Goal: Information Seeking & Learning: Compare options

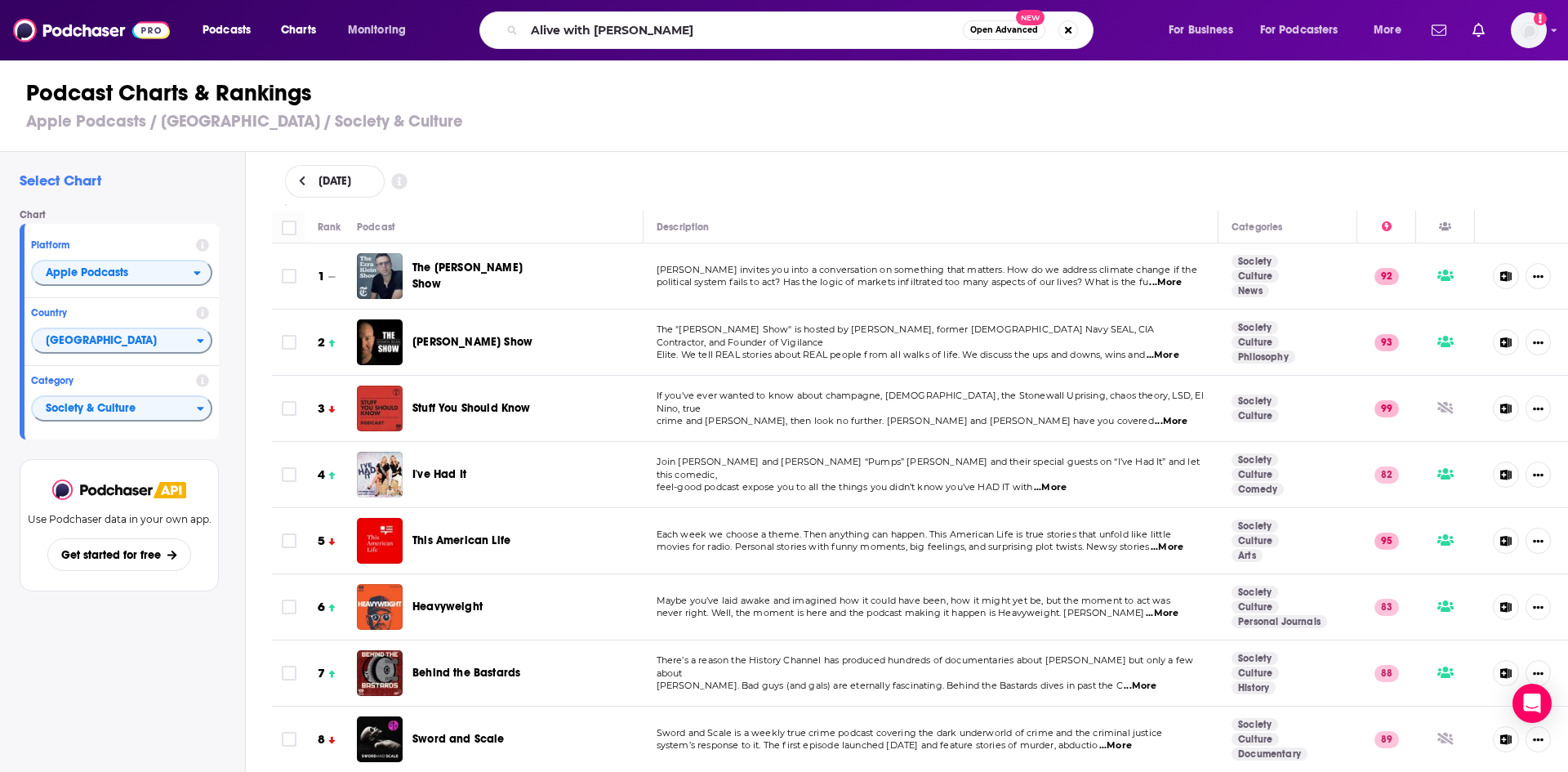
scroll to position [1252, 0]
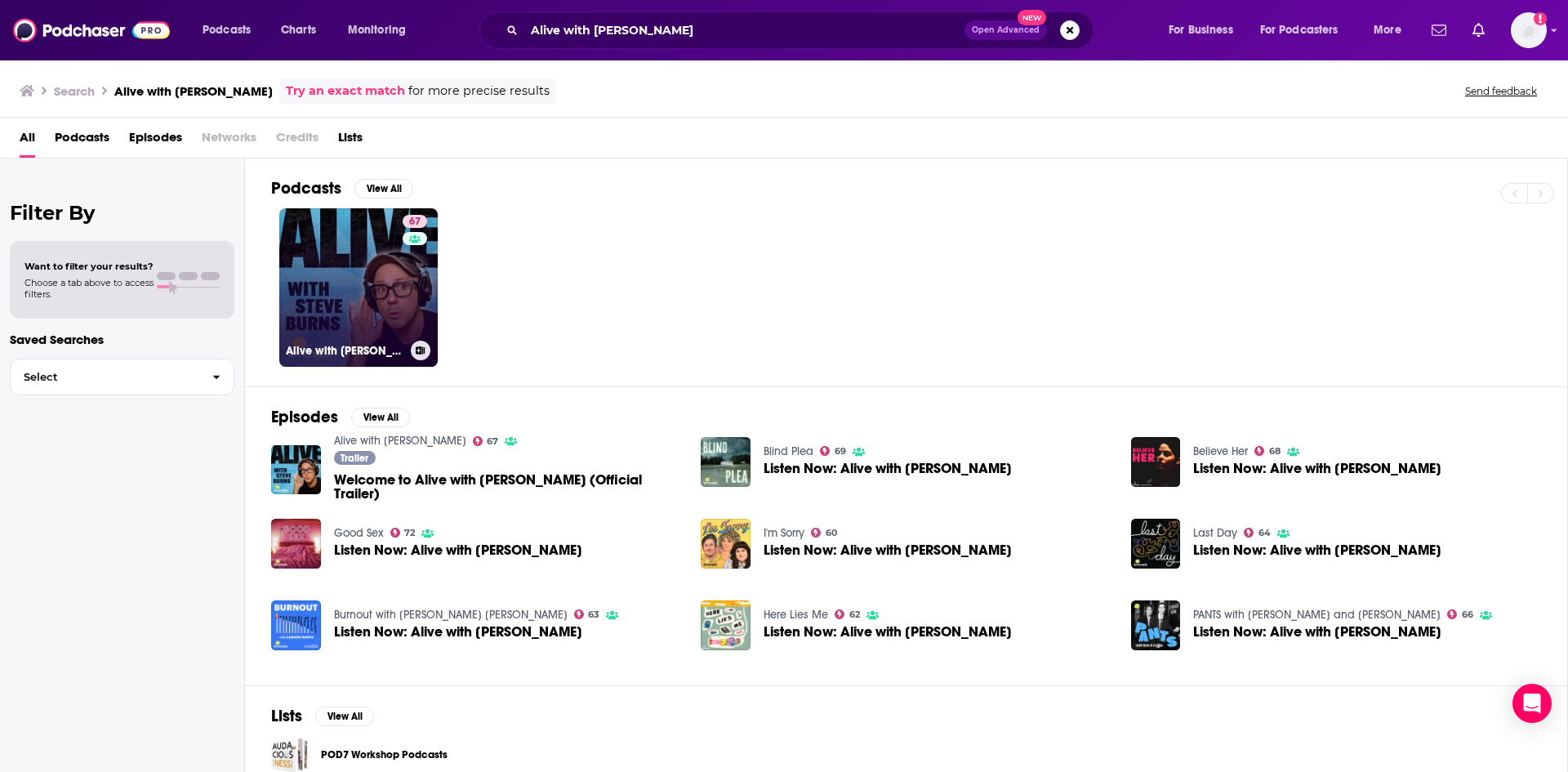
click at [372, 243] on link "67 Alive with Steve Burns" at bounding box center [358, 288] width 159 height 159
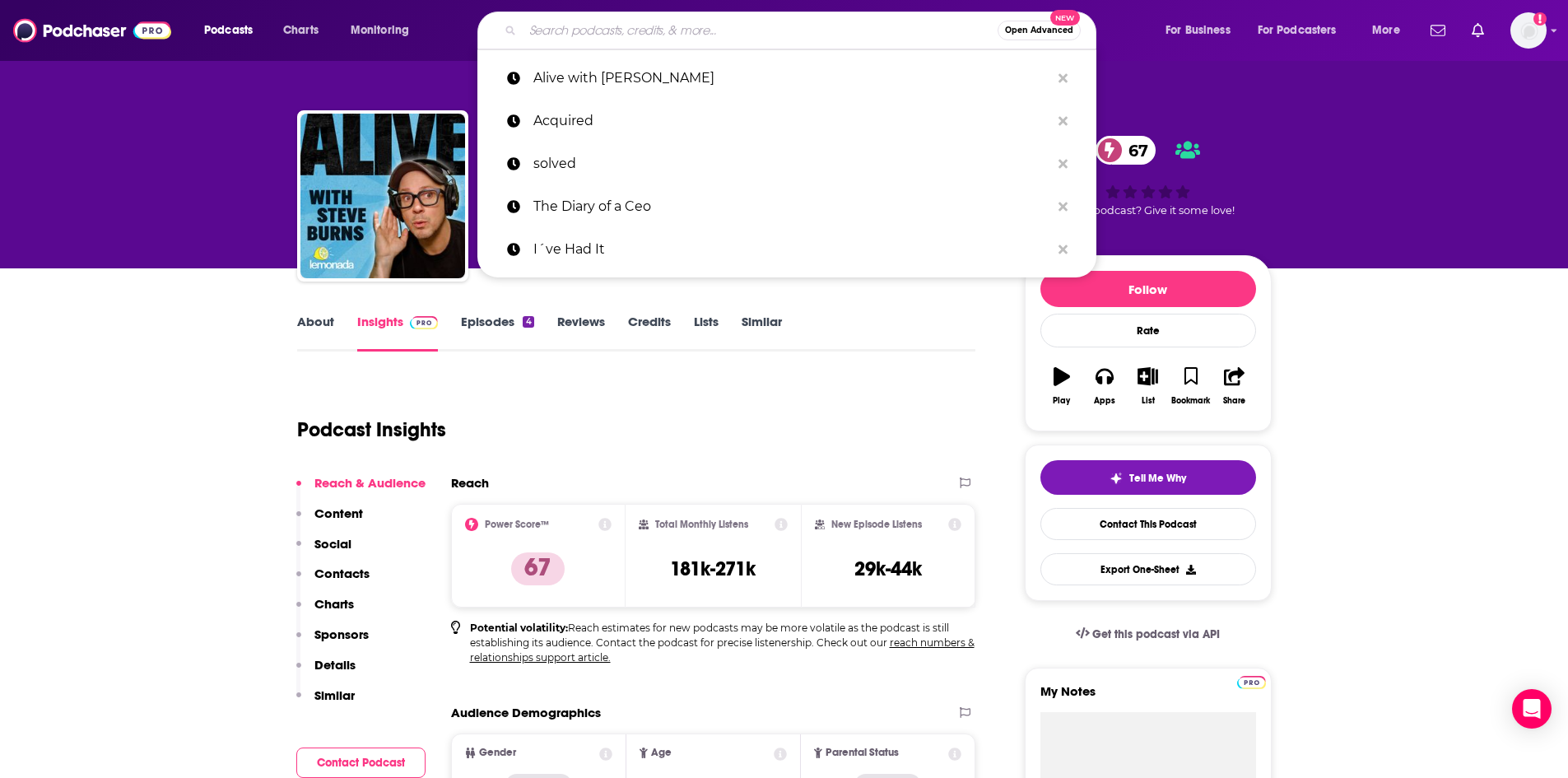
click at [692, 43] on input "Search podcasts, credits, & more..." at bounding box center [760, 30] width 475 height 26
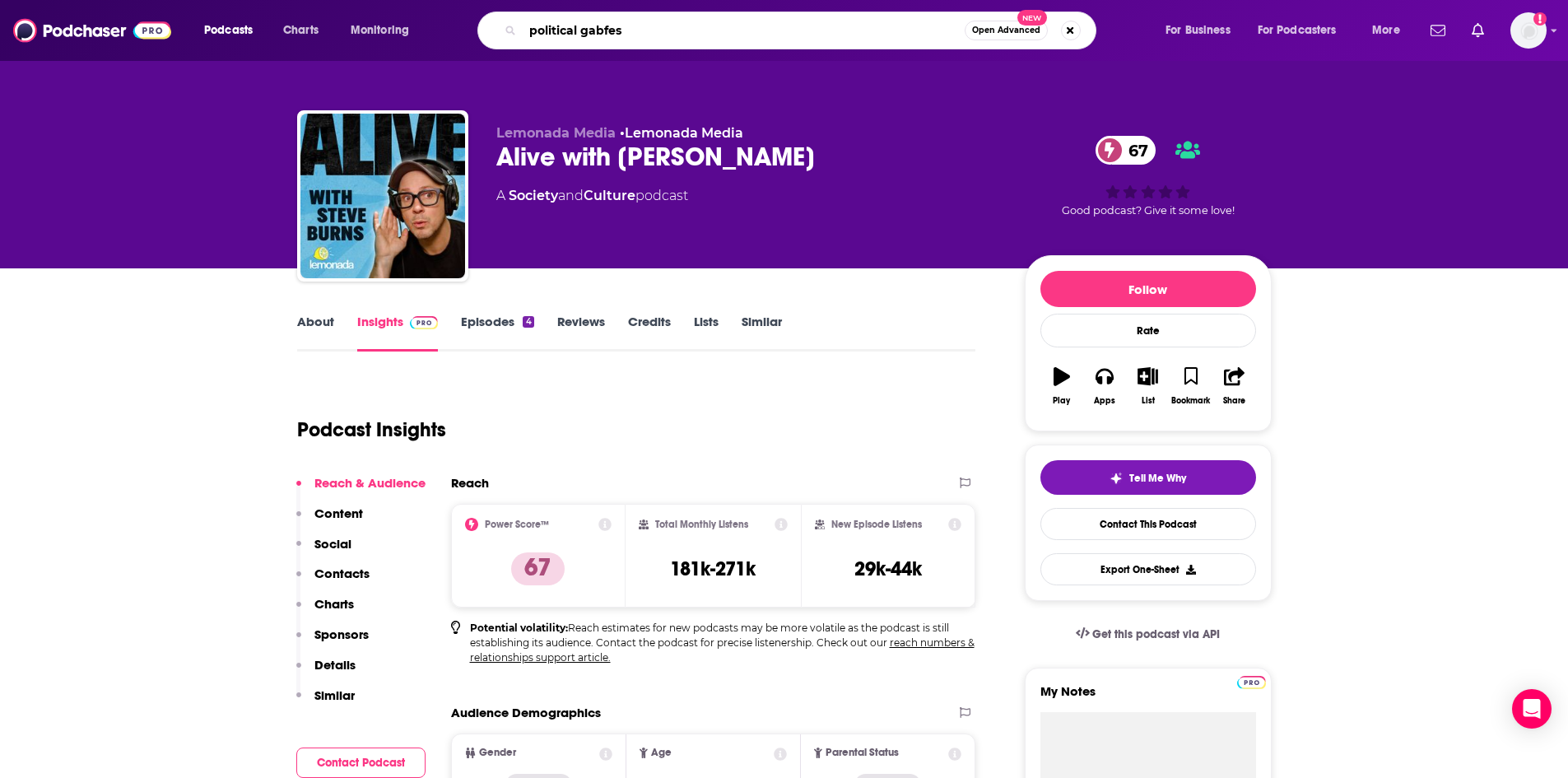
type input "political gabfest"
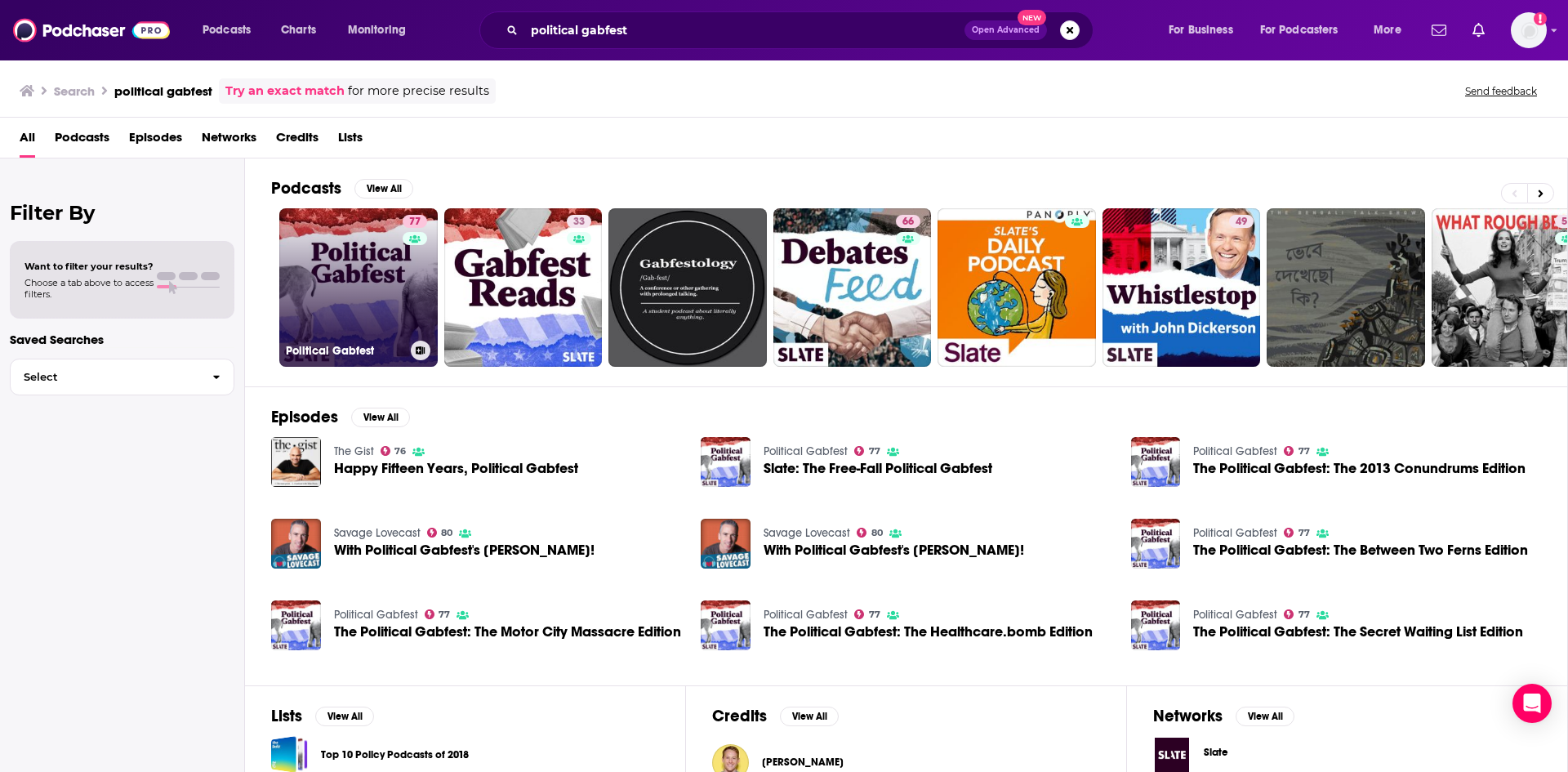
click at [380, 315] on link "77 Political Gabfest" at bounding box center [358, 288] width 159 height 159
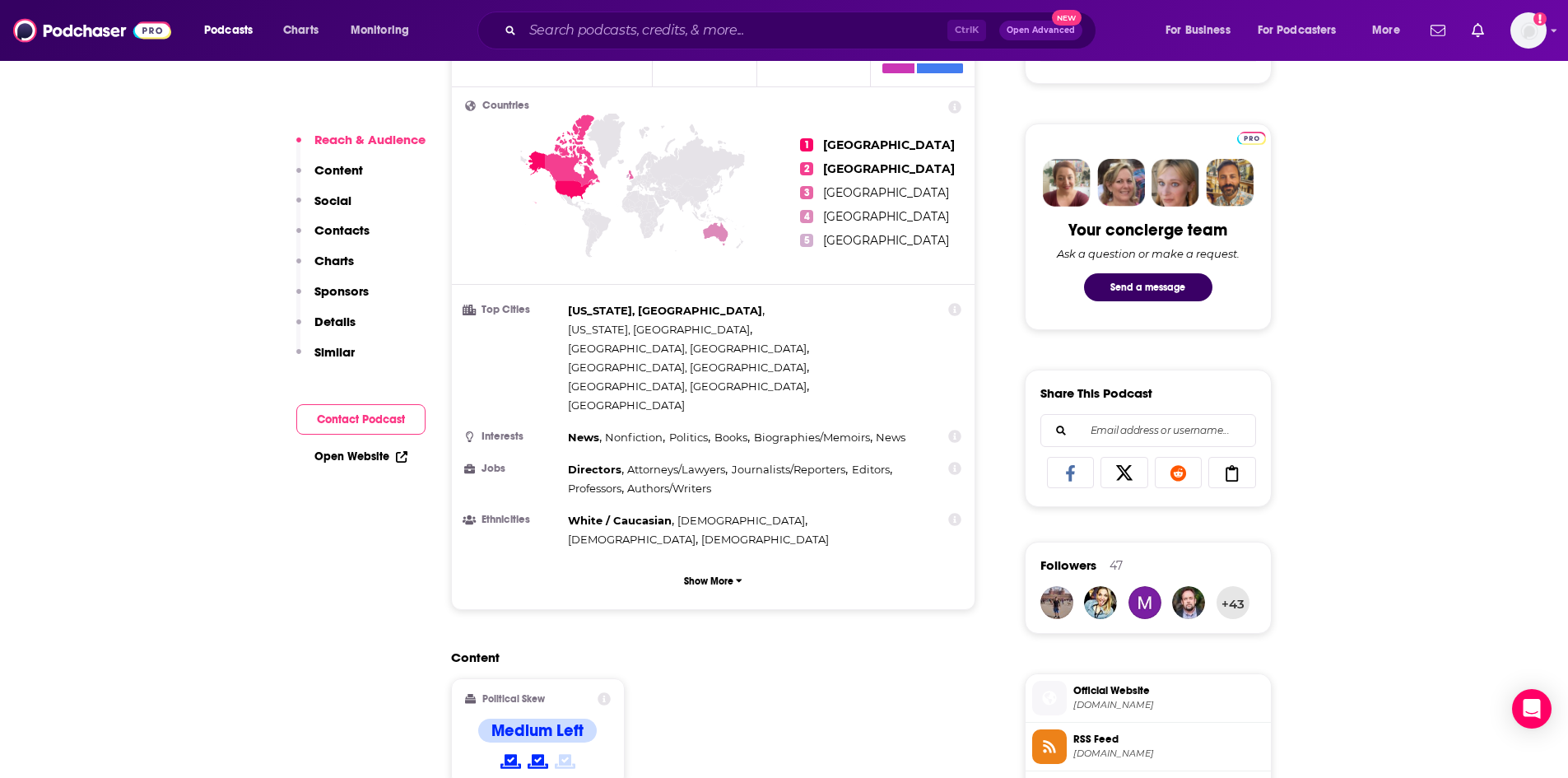
scroll to position [879, 0]
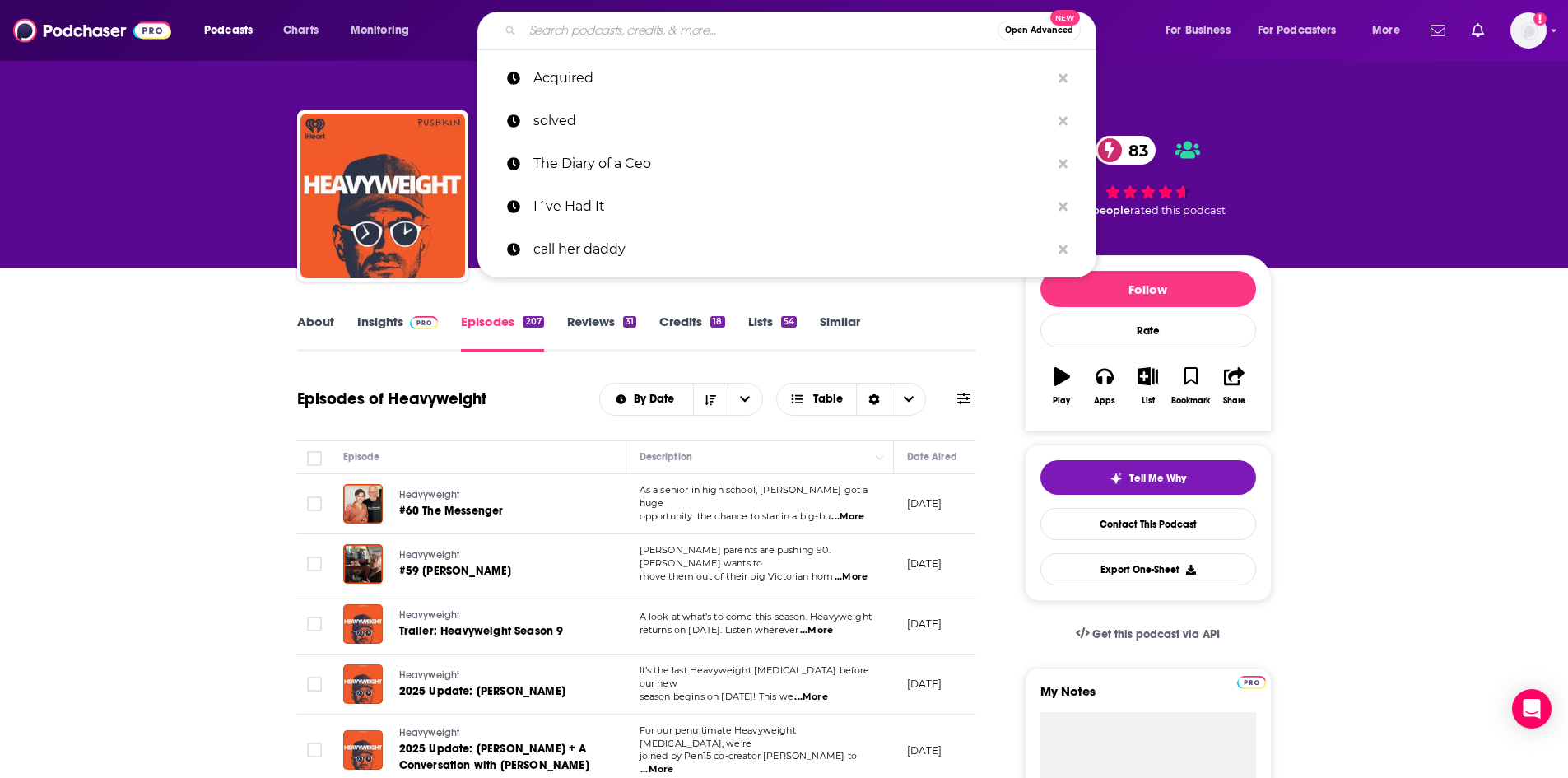
type input "Decoder"
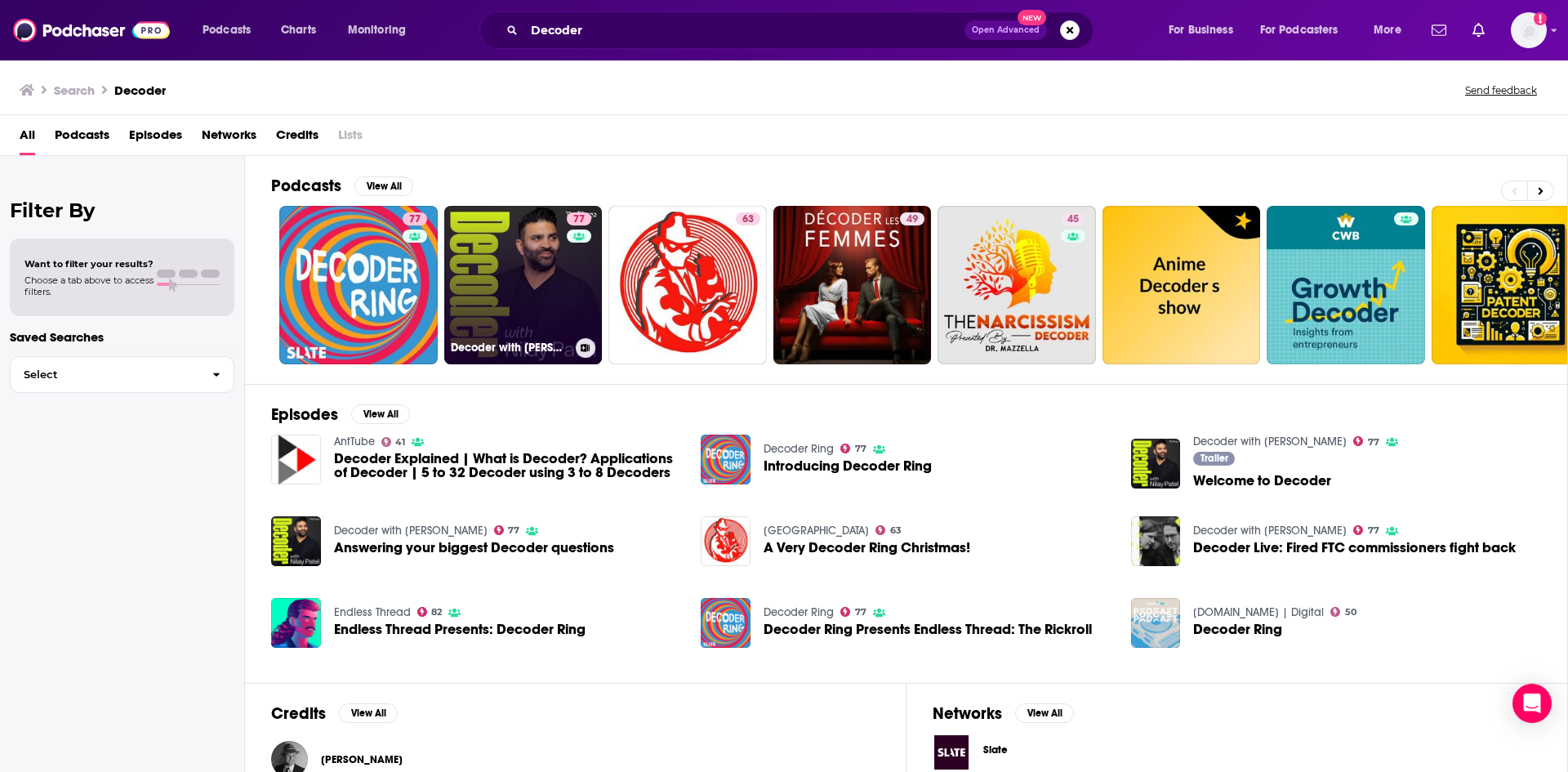
click at [515, 280] on link "77 Decoder with Nilay Patel" at bounding box center [524, 285] width 159 height 159
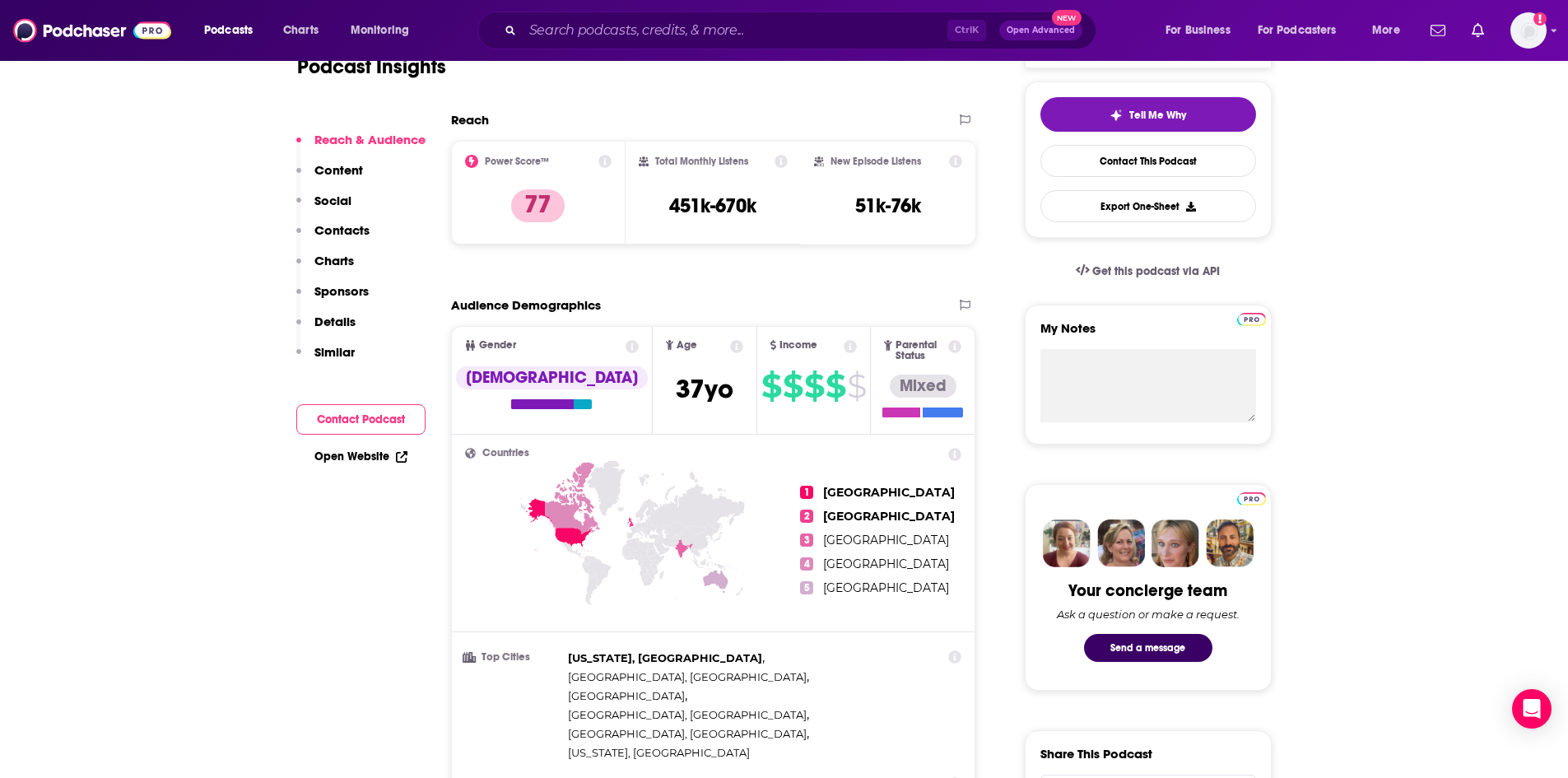
scroll to position [494, 0]
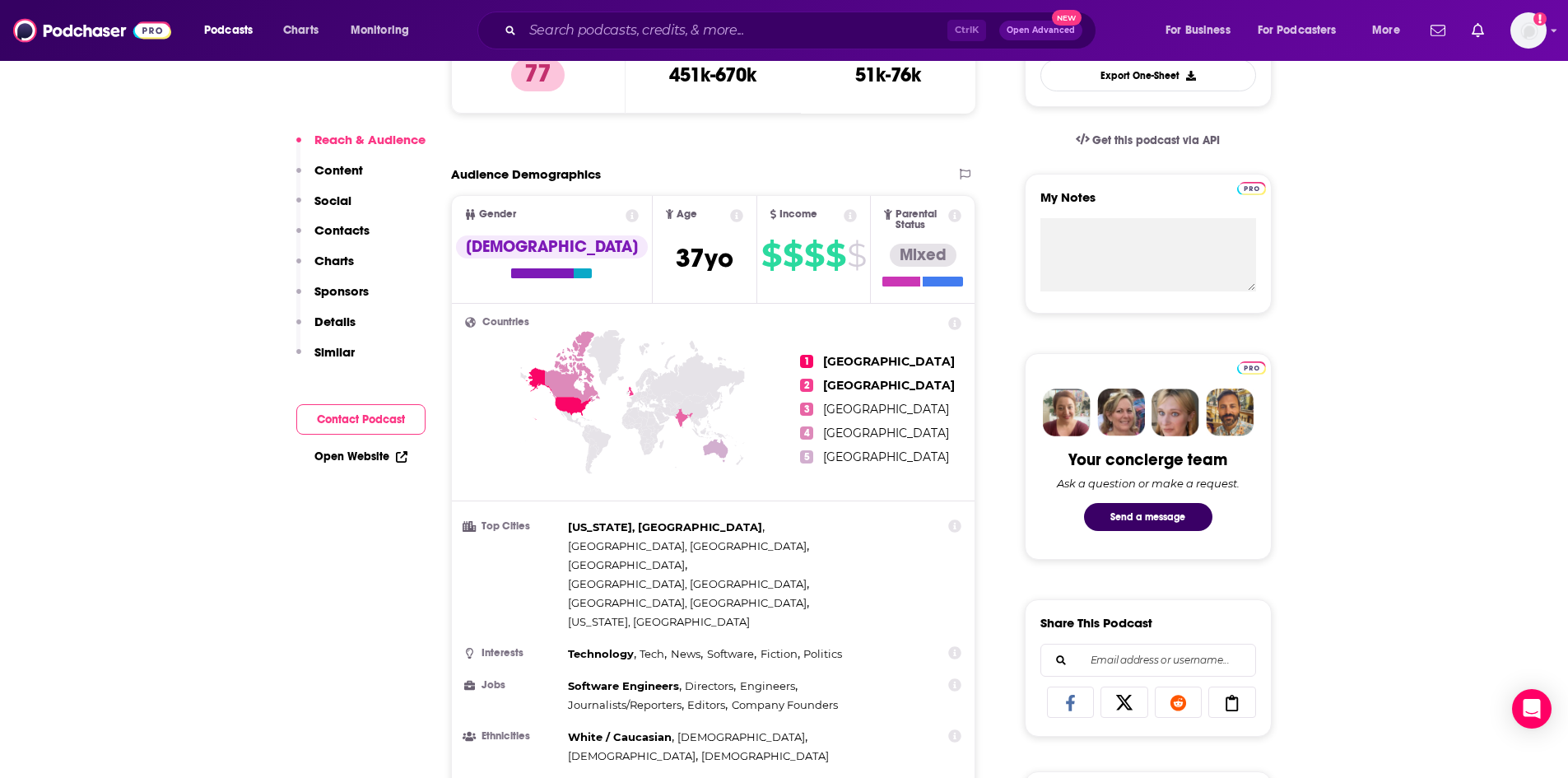
click at [825, 259] on span "$" at bounding box center [835, 254] width 20 height 26
click at [780, 212] on span "Income" at bounding box center [798, 215] width 38 height 11
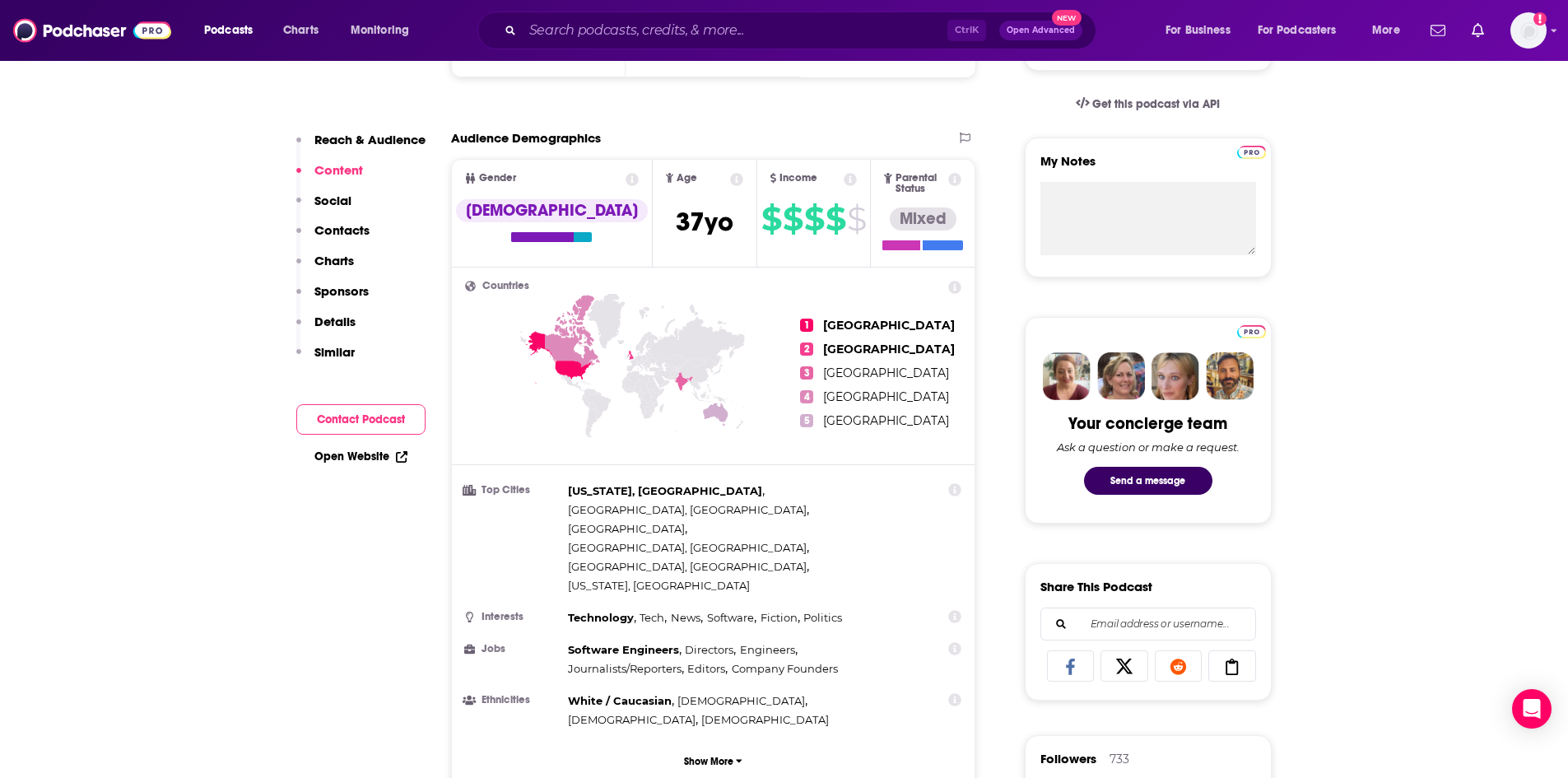
scroll to position [385, 0]
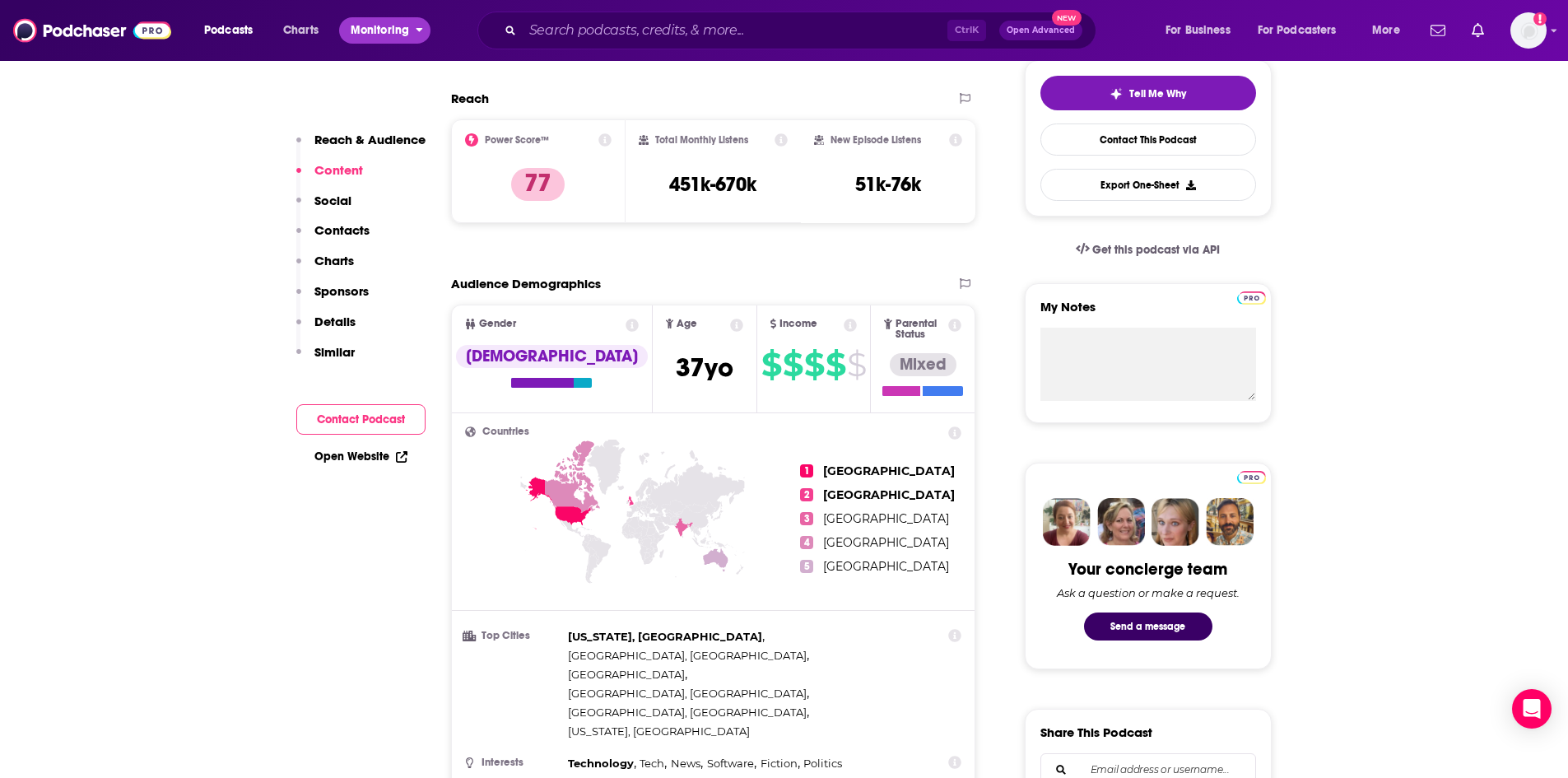
click at [373, 31] on span "Monitoring" at bounding box center [379, 31] width 58 height 23
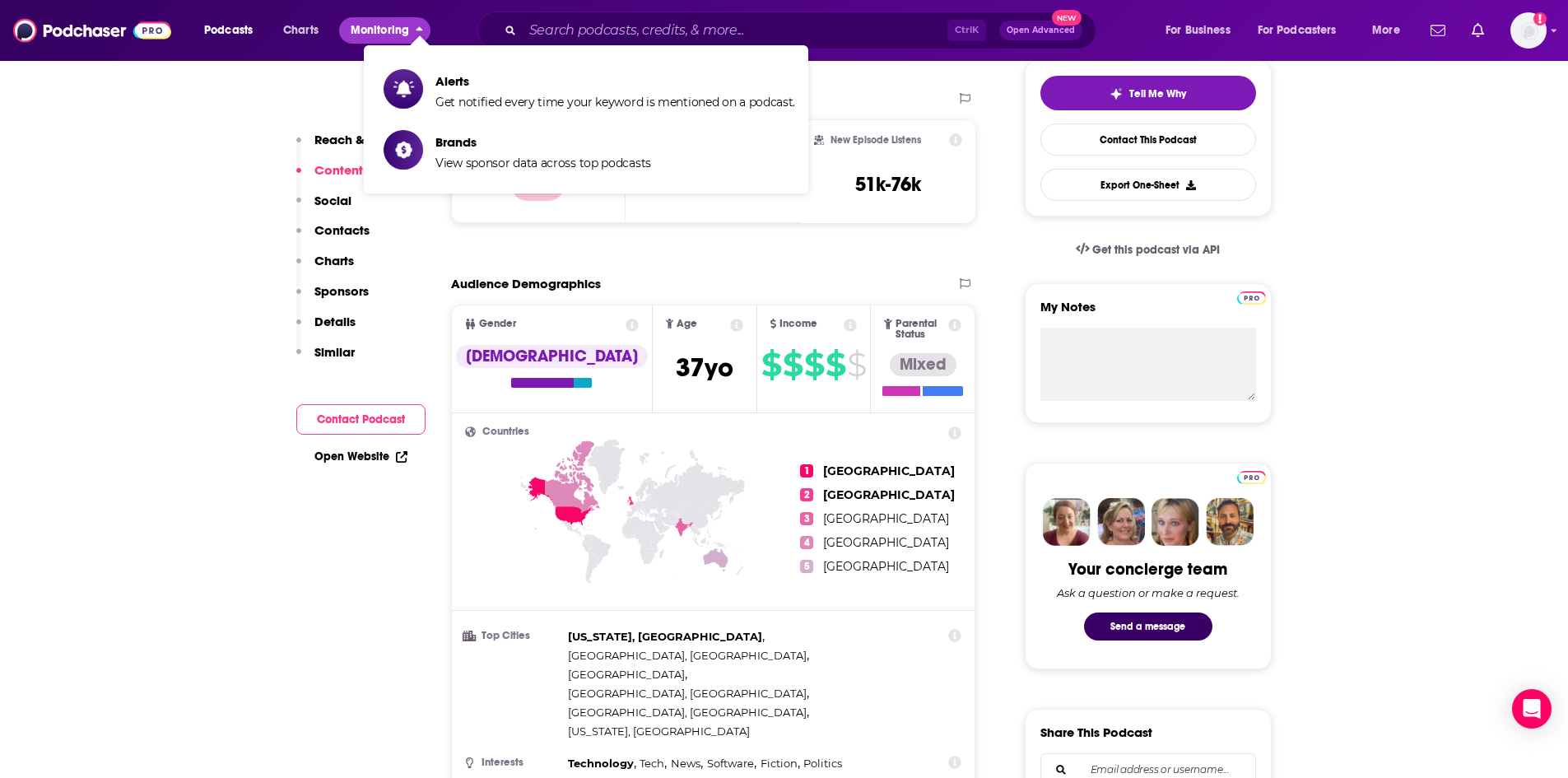
click at [373, 31] on span "Monitoring" at bounding box center [379, 31] width 58 height 23
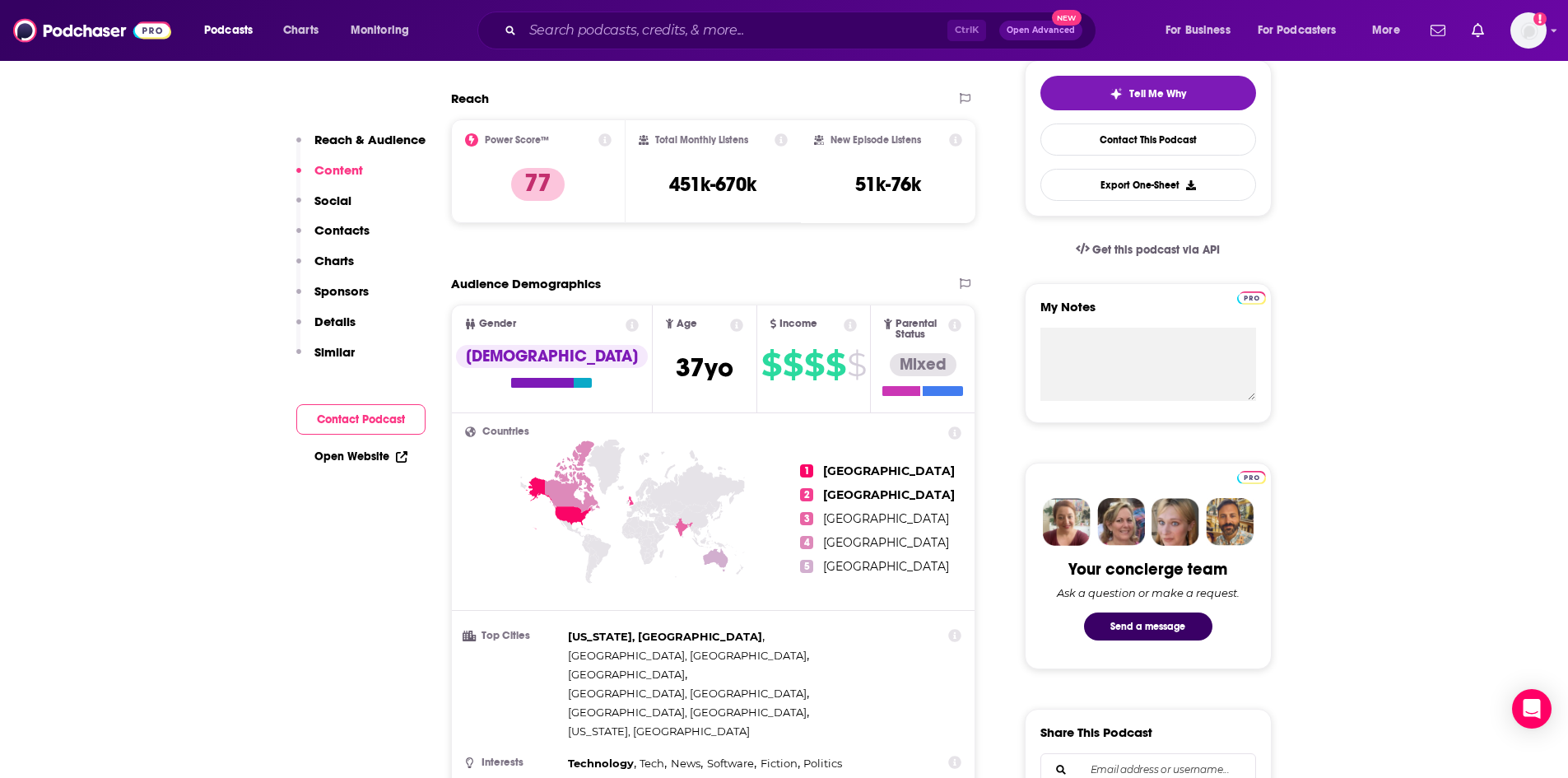
click at [1025, 33] on span "Open Advanced" at bounding box center [1041, 30] width 68 height 8
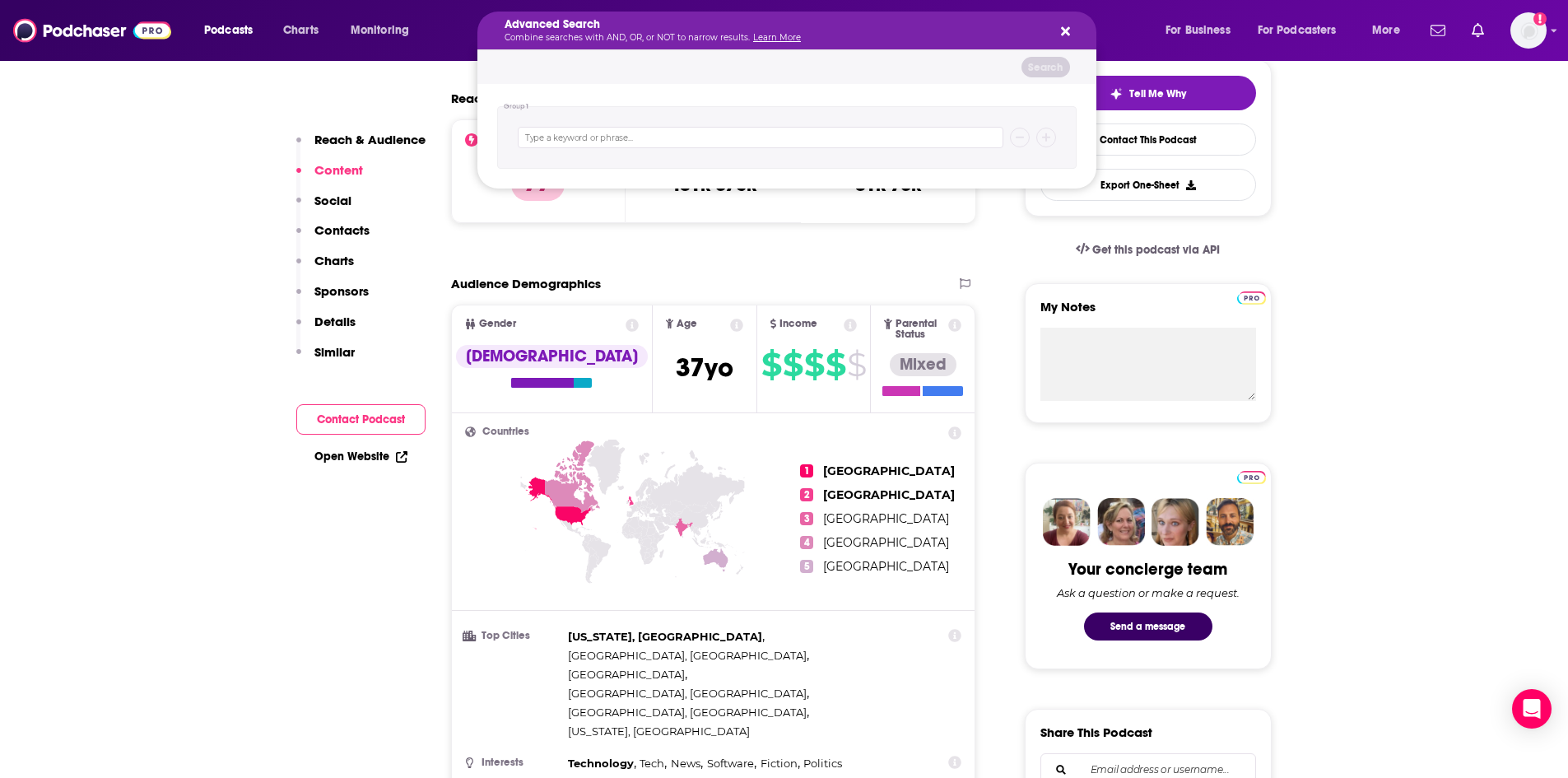
click at [1059, 31] on button "Search podcasts, credits, & more..." at bounding box center [1062, 31] width 13 height 13
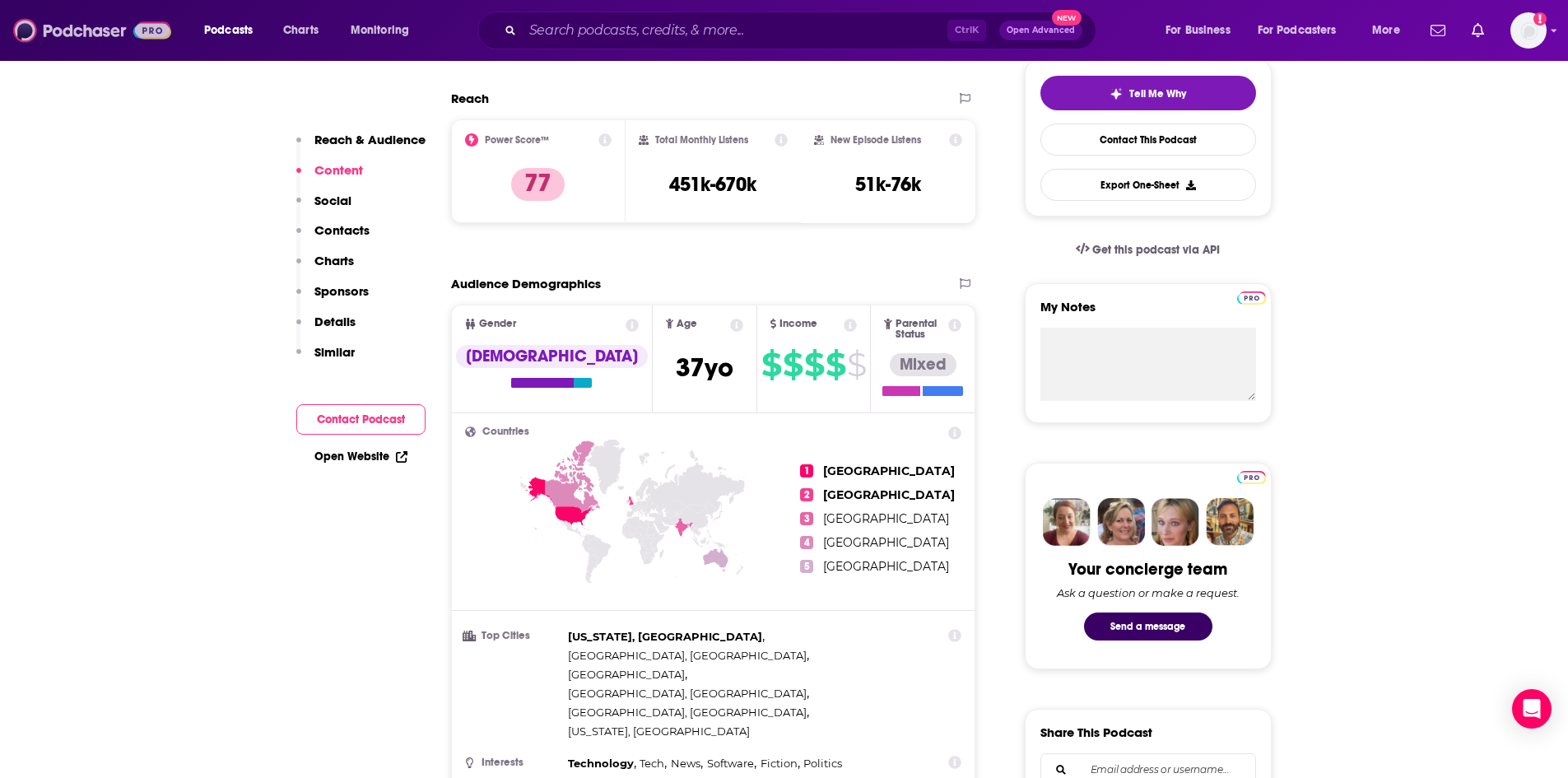
click at [94, 28] on img at bounding box center [92, 30] width 158 height 31
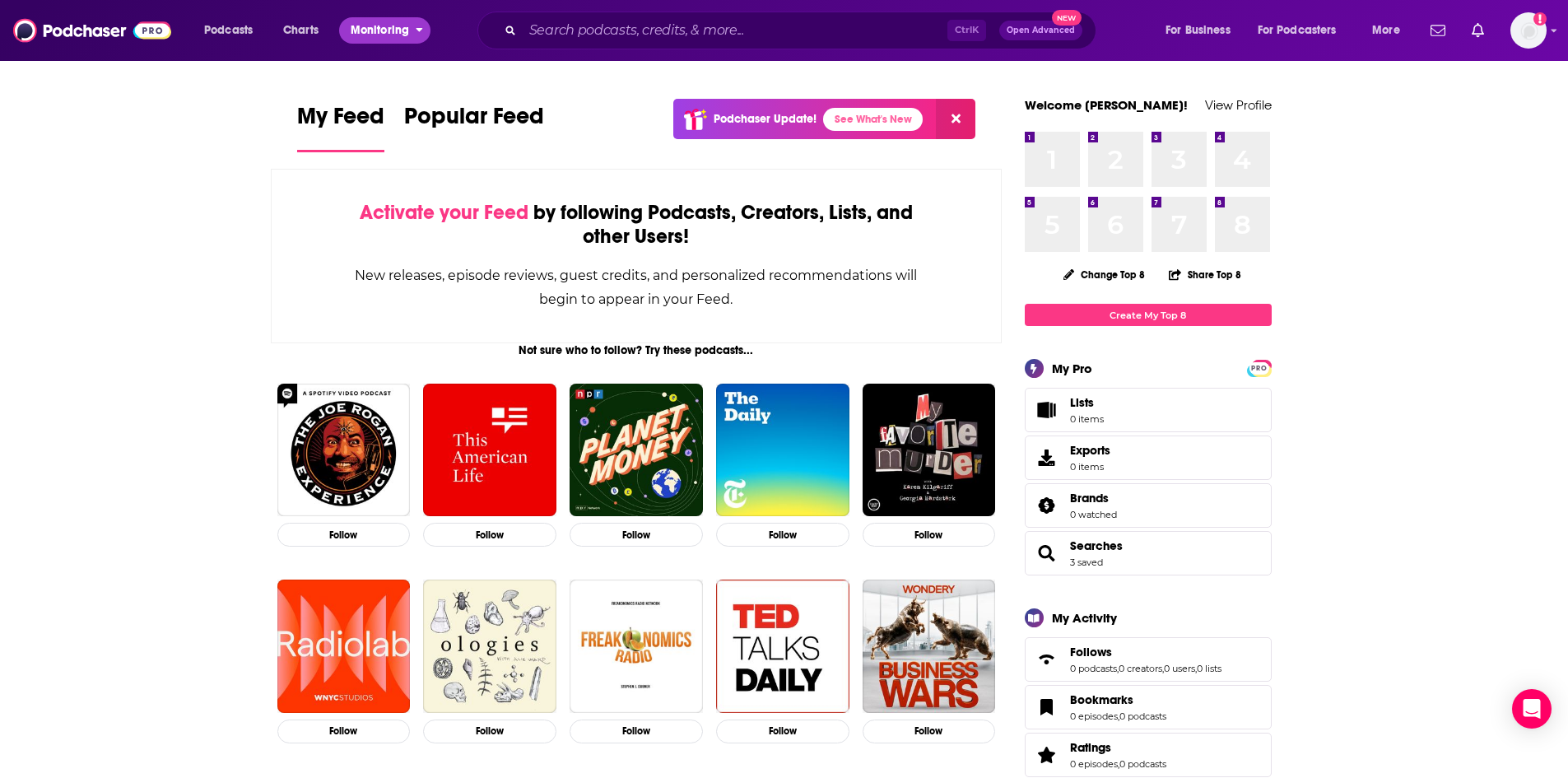
click at [360, 37] on span "Monitoring" at bounding box center [379, 31] width 58 height 23
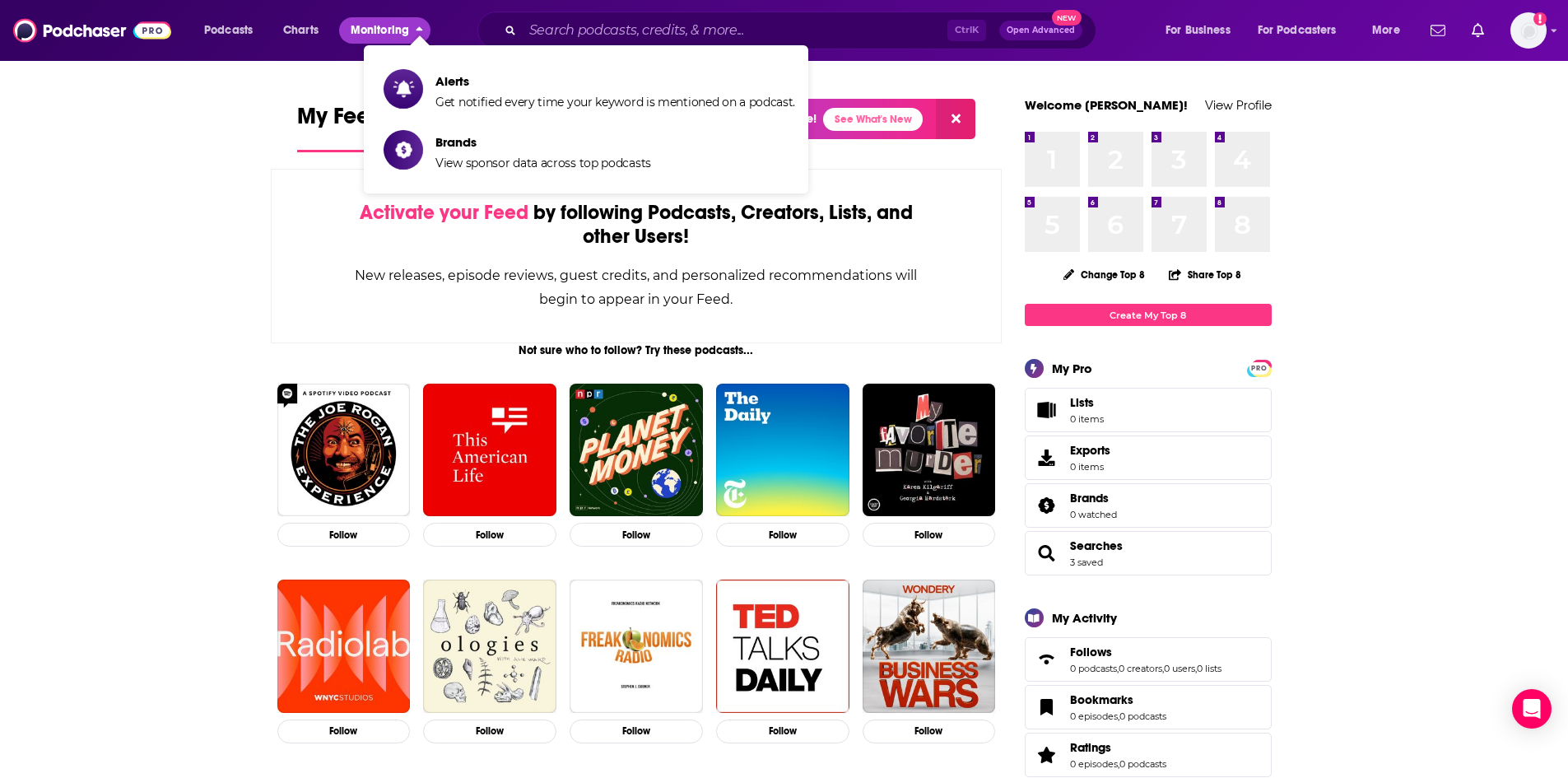
click at [360, 37] on span "Monitoring" at bounding box center [379, 31] width 58 height 23
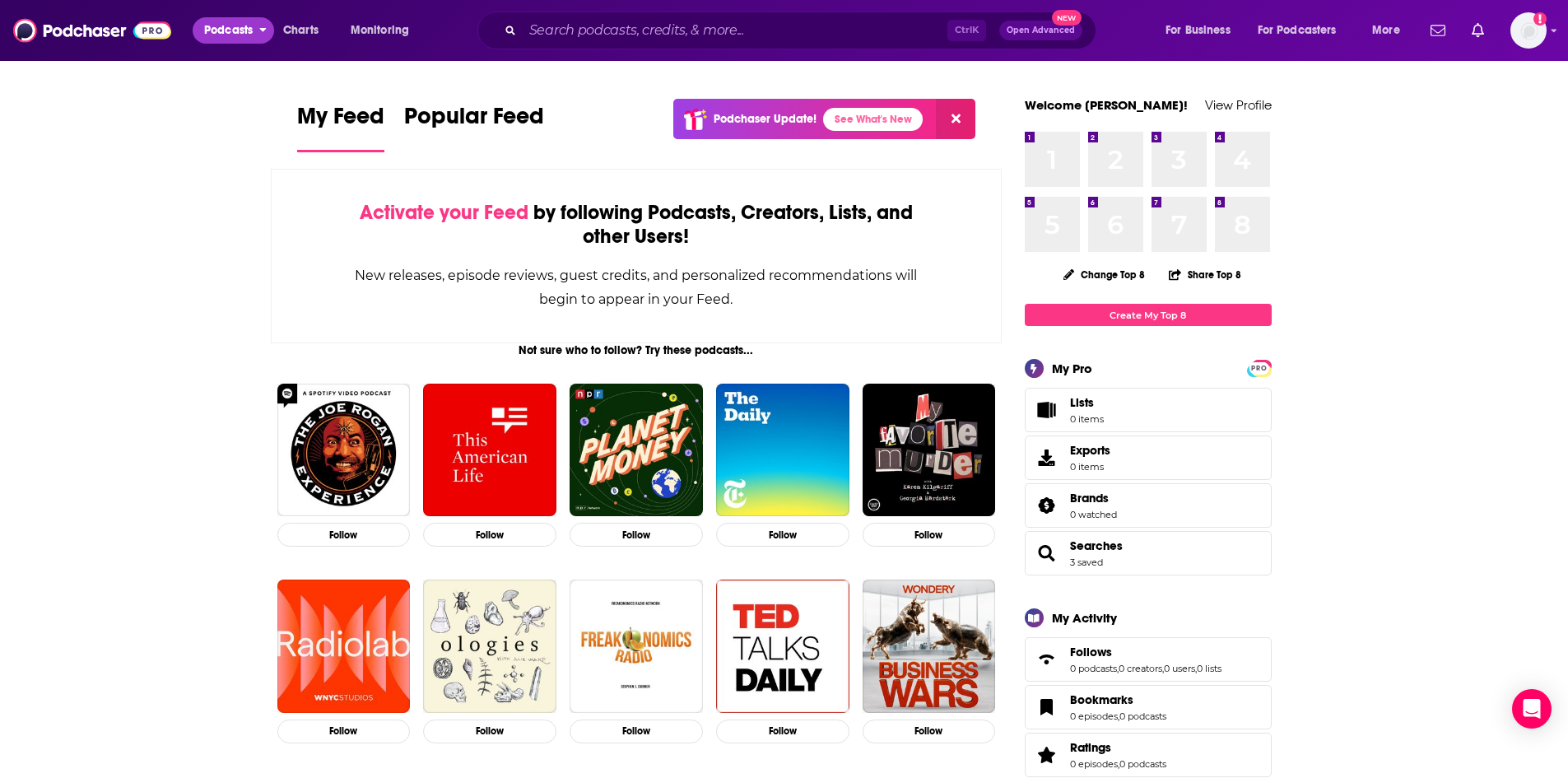
click at [242, 28] on span "Podcasts" at bounding box center [228, 31] width 48 height 23
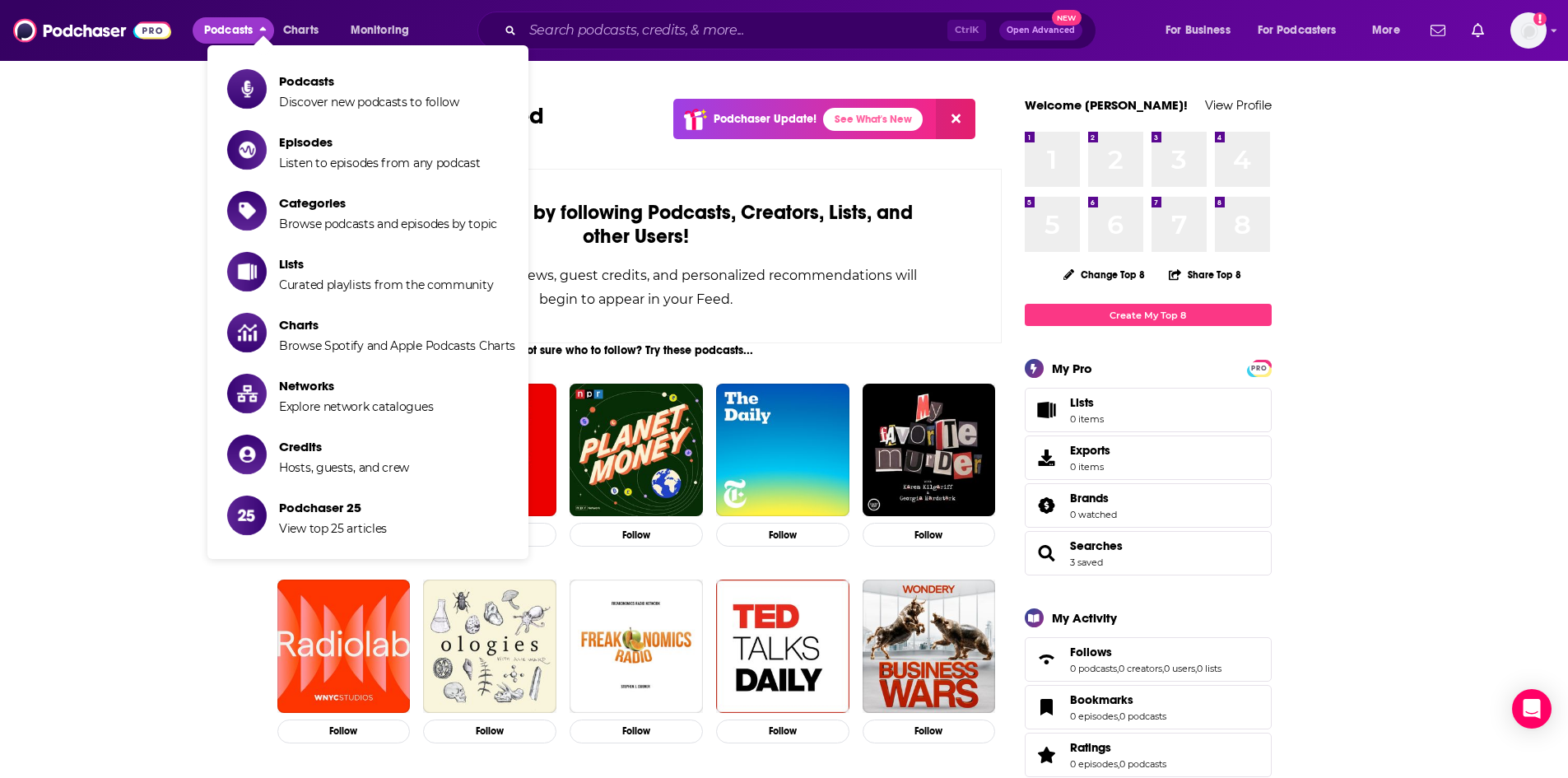
click at [242, 28] on span "Podcasts" at bounding box center [228, 31] width 48 height 23
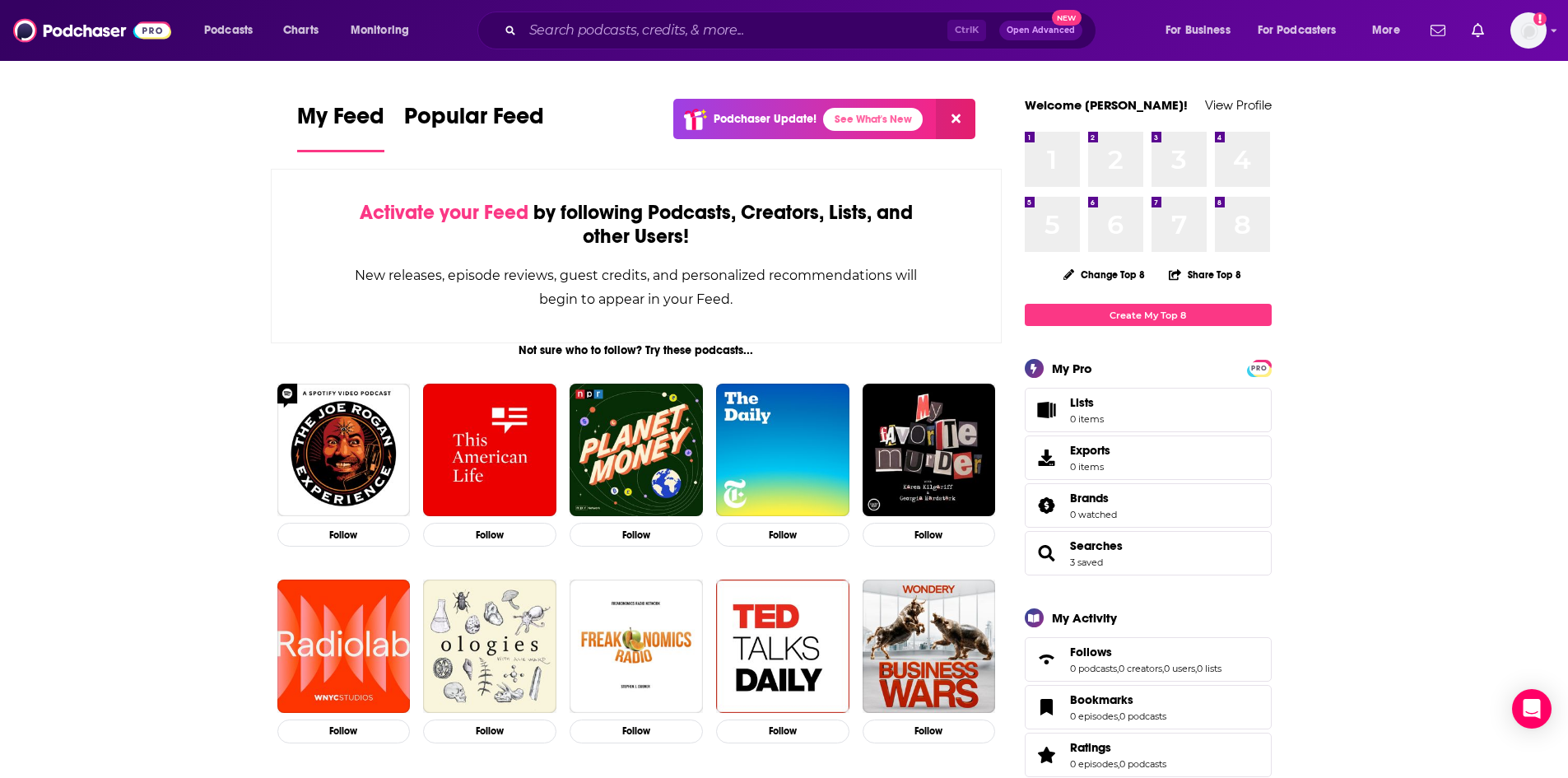
click at [1052, 22] on span "New" at bounding box center [1066, 17] width 30 height 15
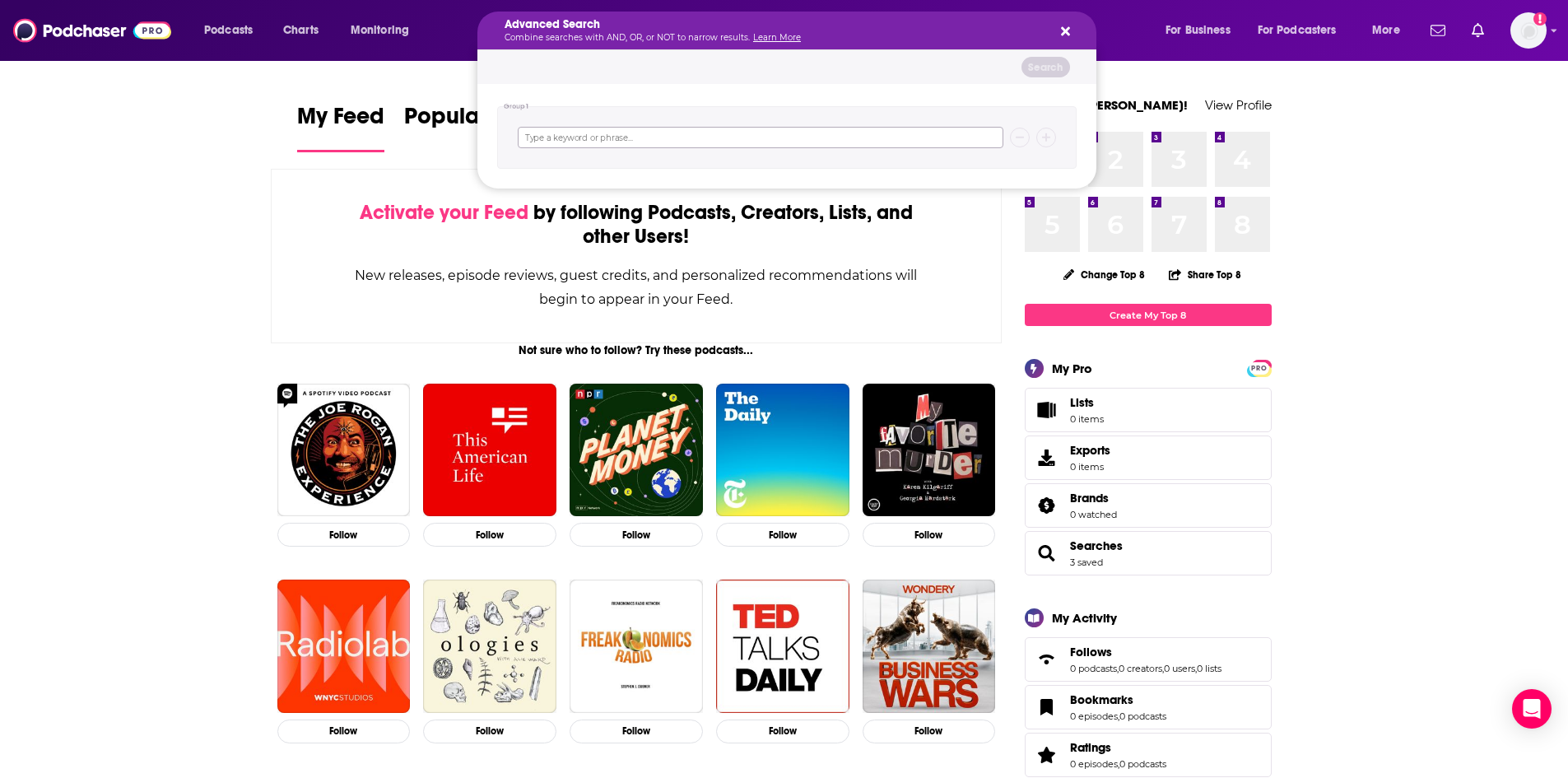
click at [827, 142] on input "Search podcasts, credits, & more..." at bounding box center [760, 137] width 486 height 22
click at [500, 104] on div "Group 1" at bounding box center [787, 136] width 619 height 104
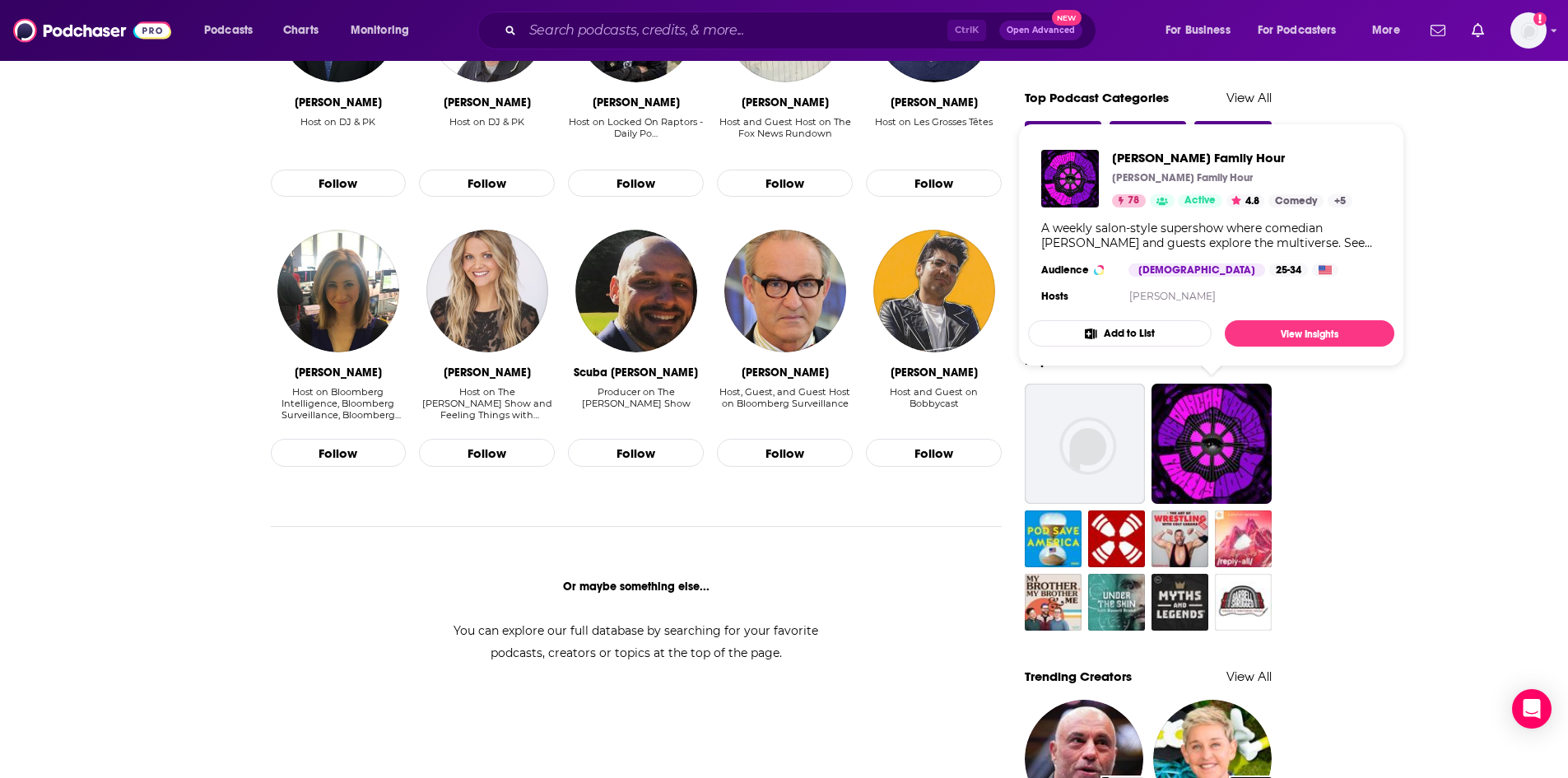
scroll to position [768, 0]
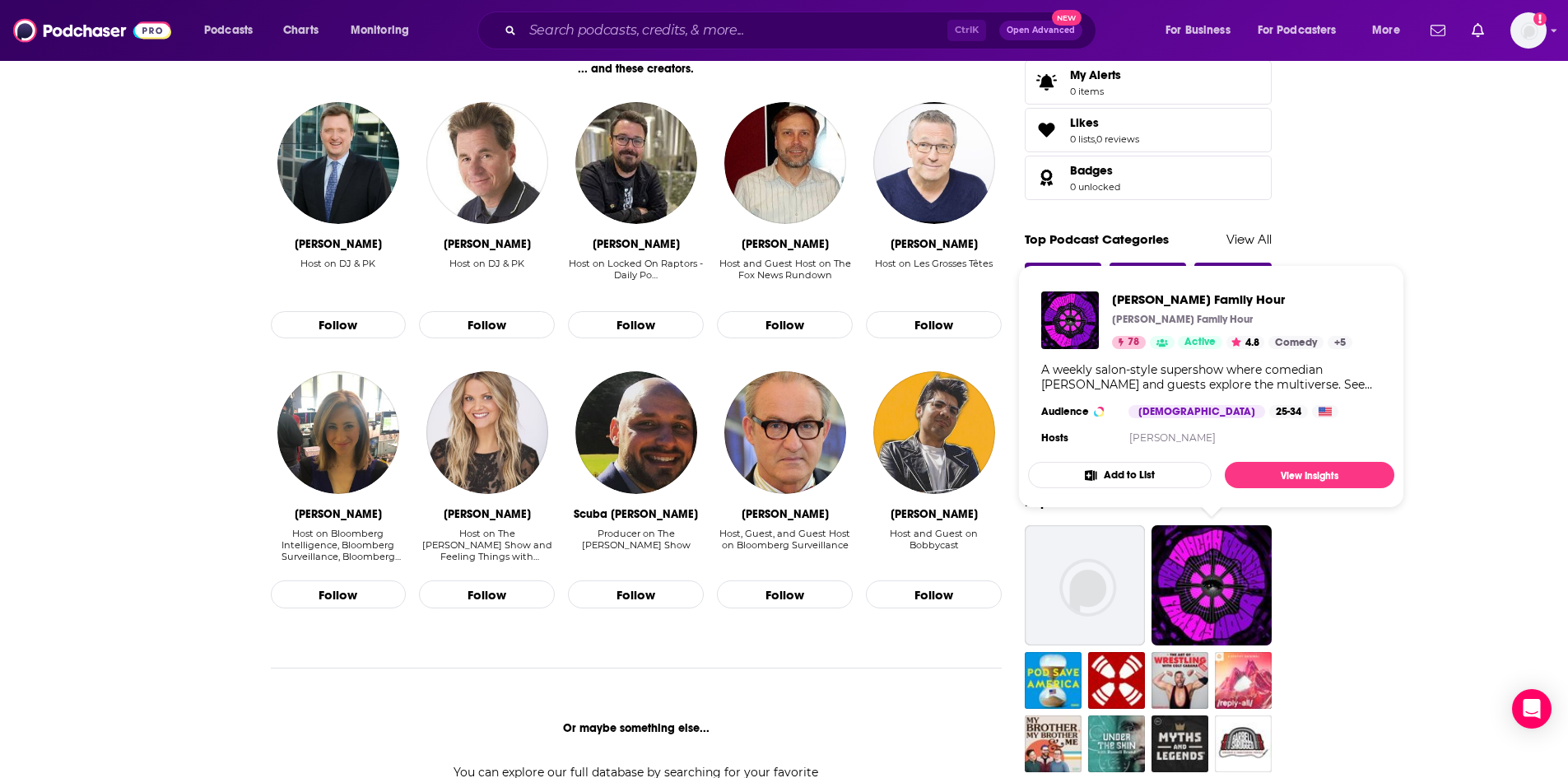
click at [1510, 388] on div "My Feed Popular Feed Podchaser Update! See What's New Activate your Feed by fol…" at bounding box center [784, 755] width 1568 height 2928
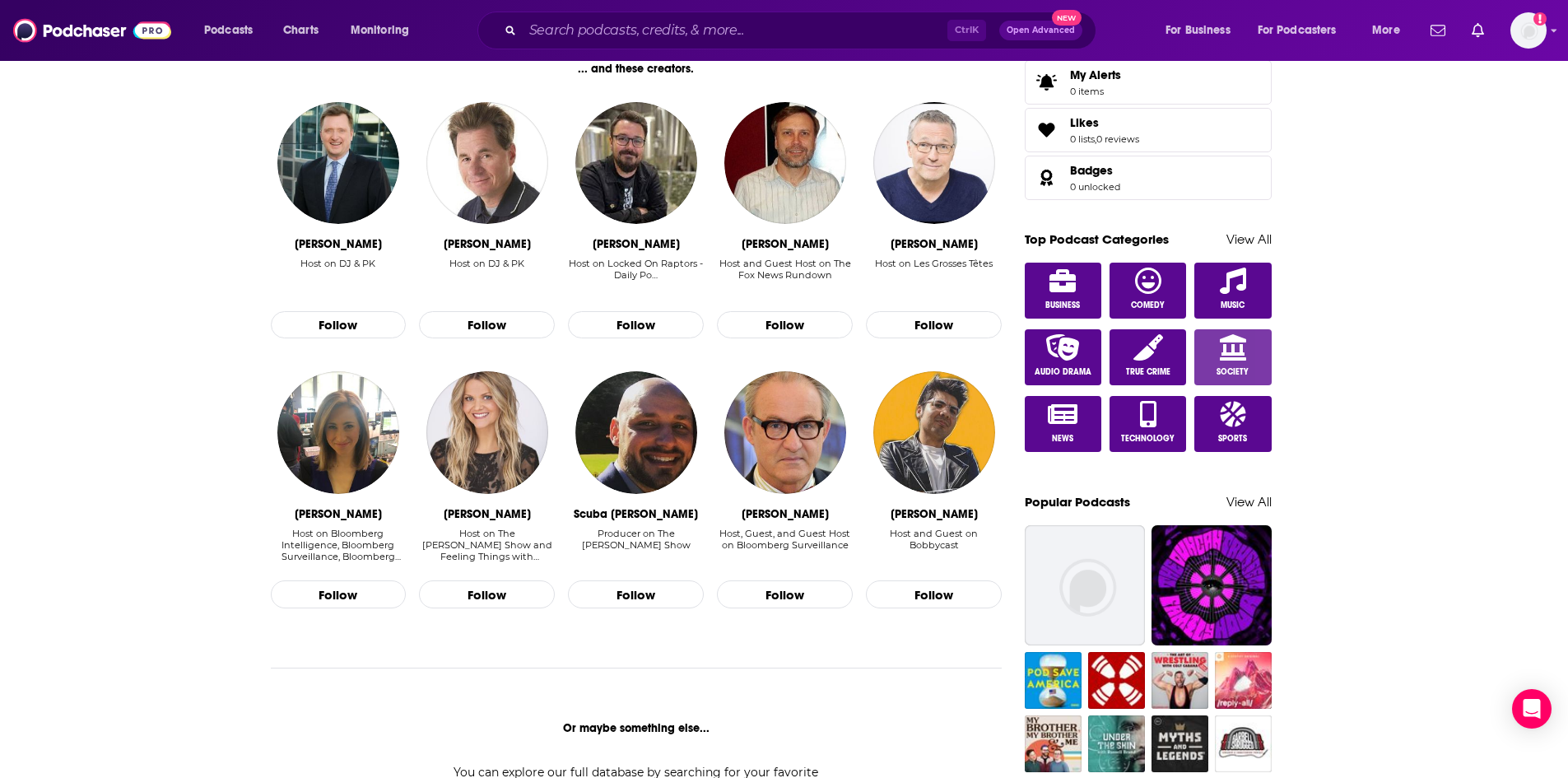
click at [1246, 363] on link "Society" at bounding box center [1233, 358] width 77 height 56
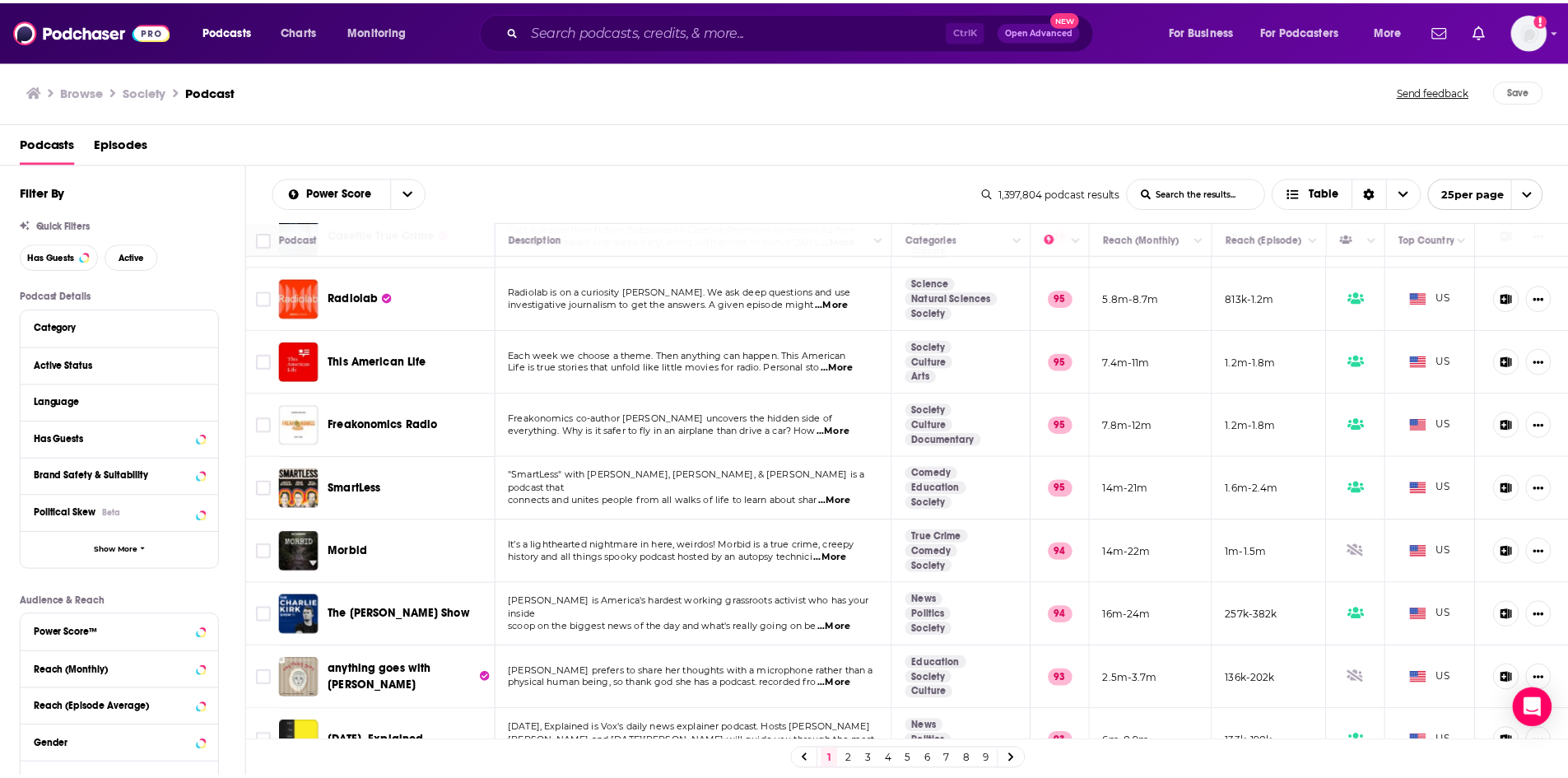
scroll to position [438, 0]
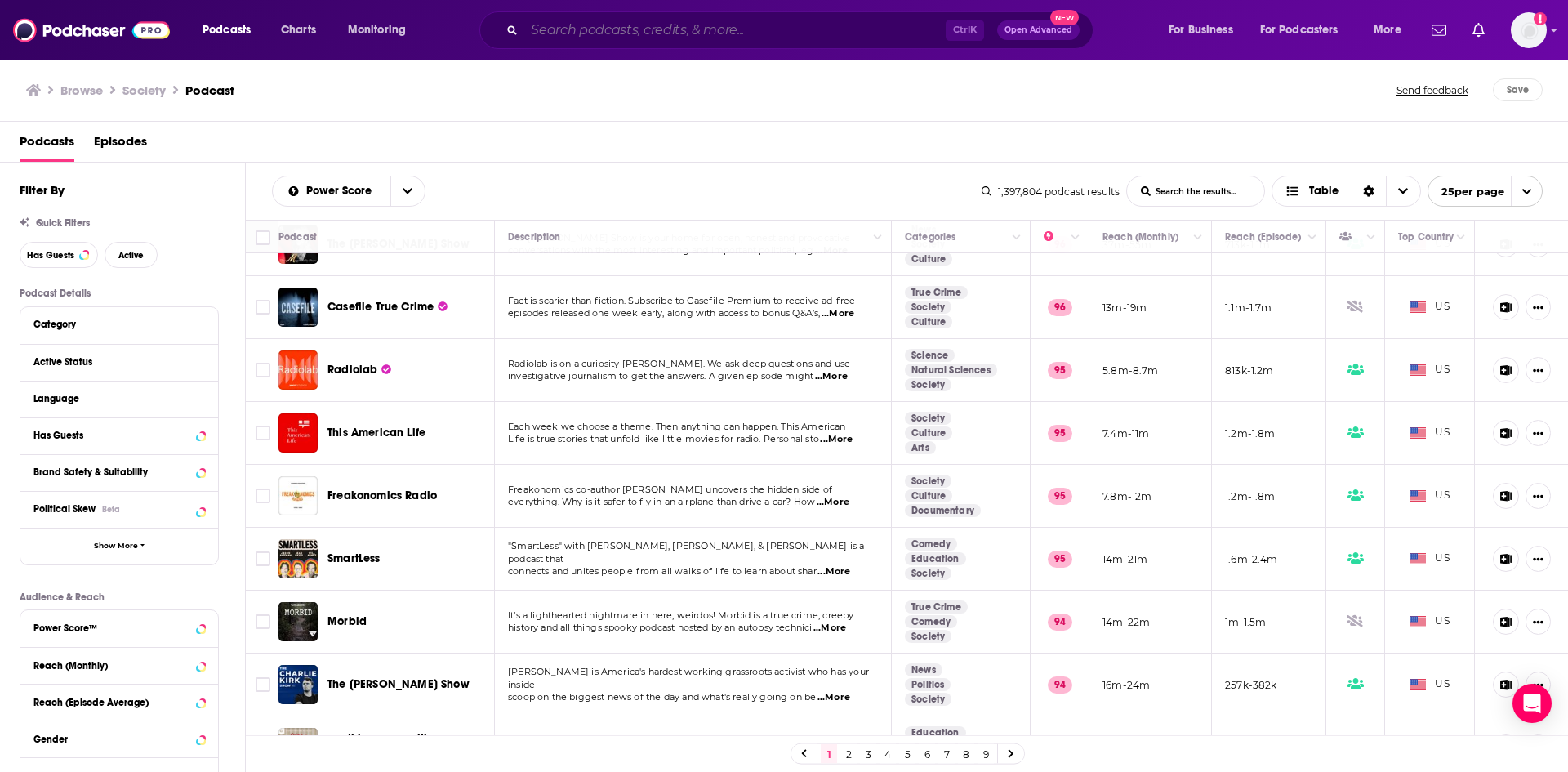
click at [731, 28] on input "Search podcasts, credits, & more..." at bounding box center [734, 29] width 421 height 26
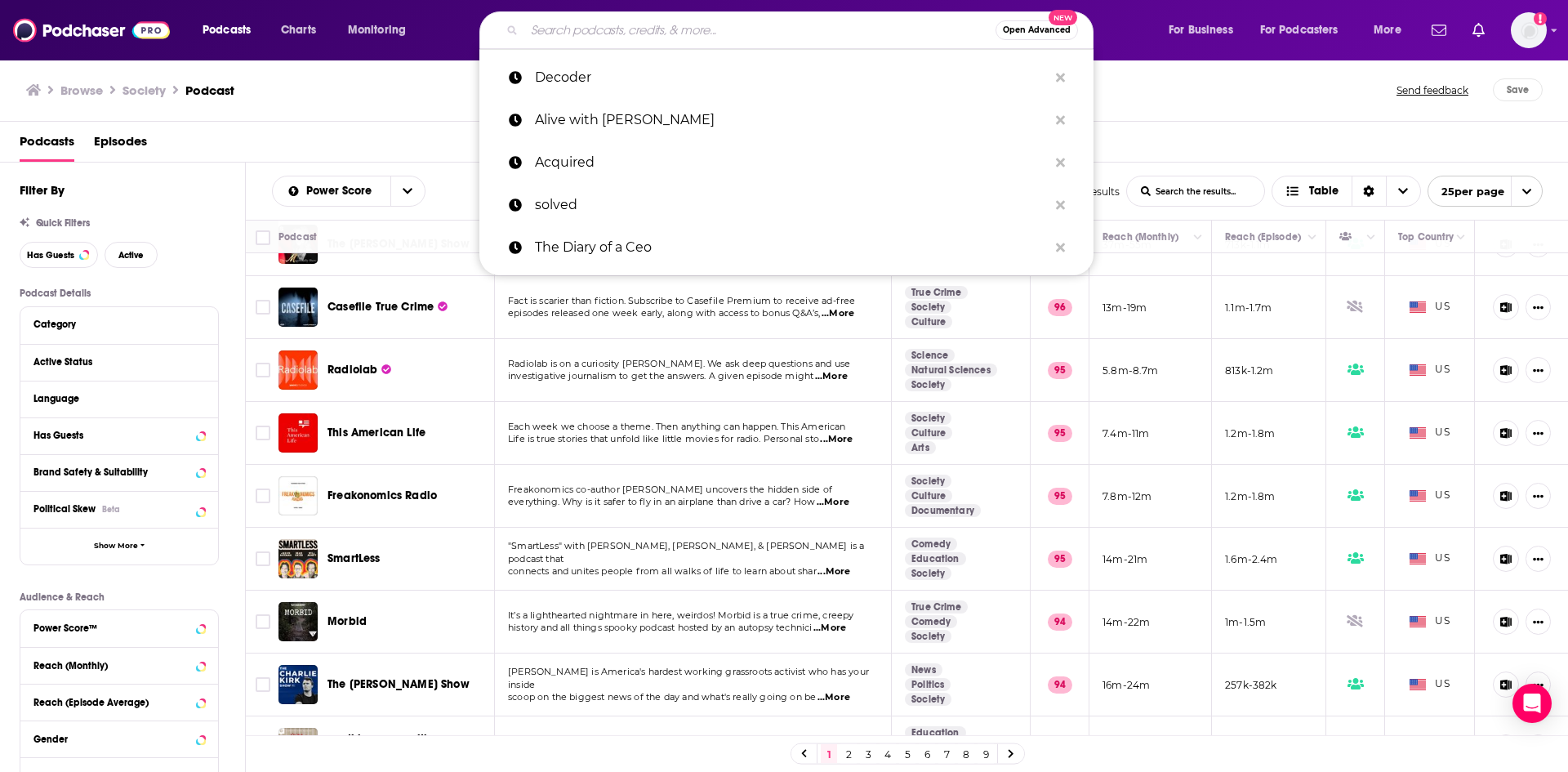
paste input "IMO with Michelle Obama"
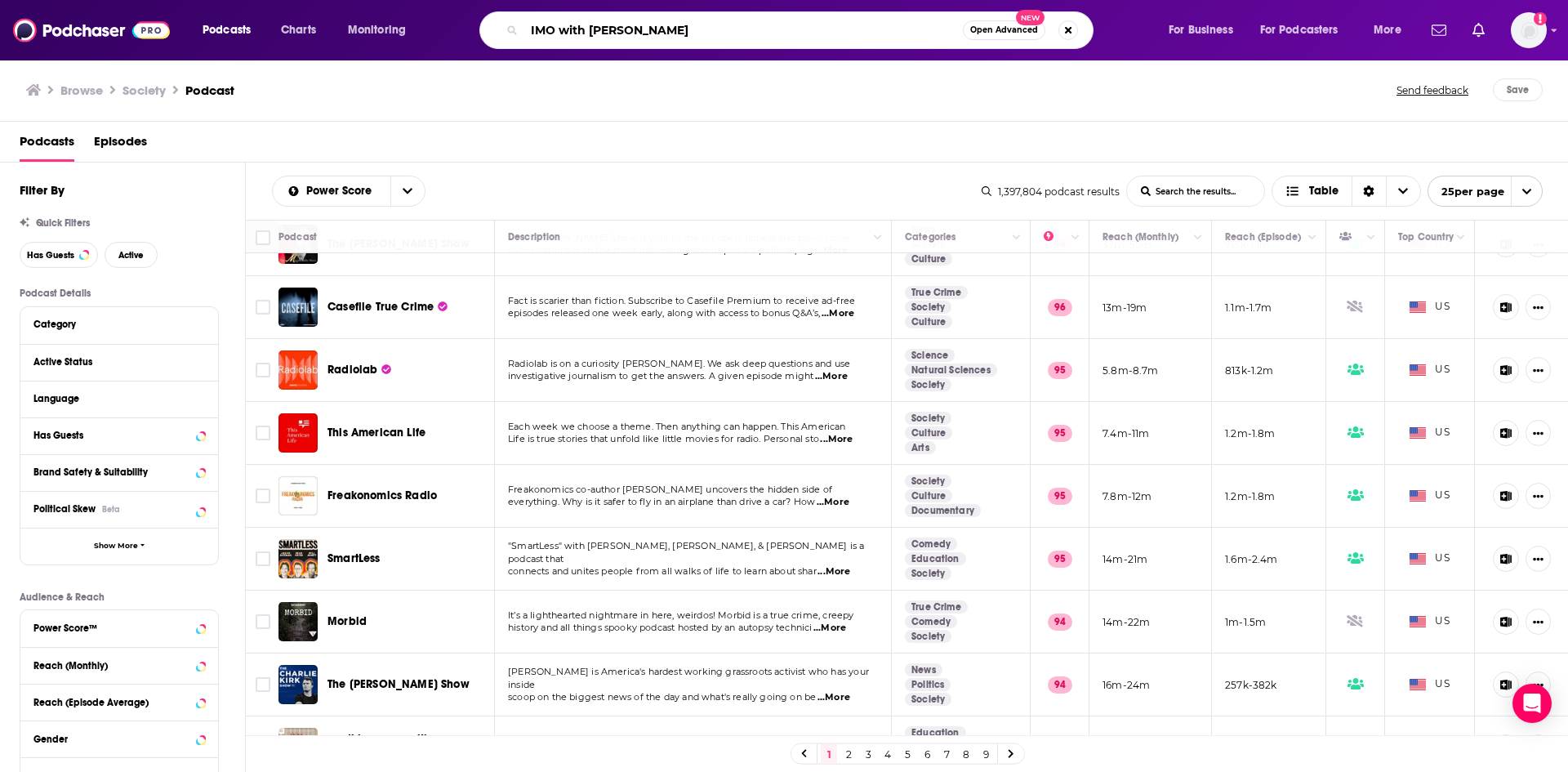
type input "IMO with Michelle Obama"
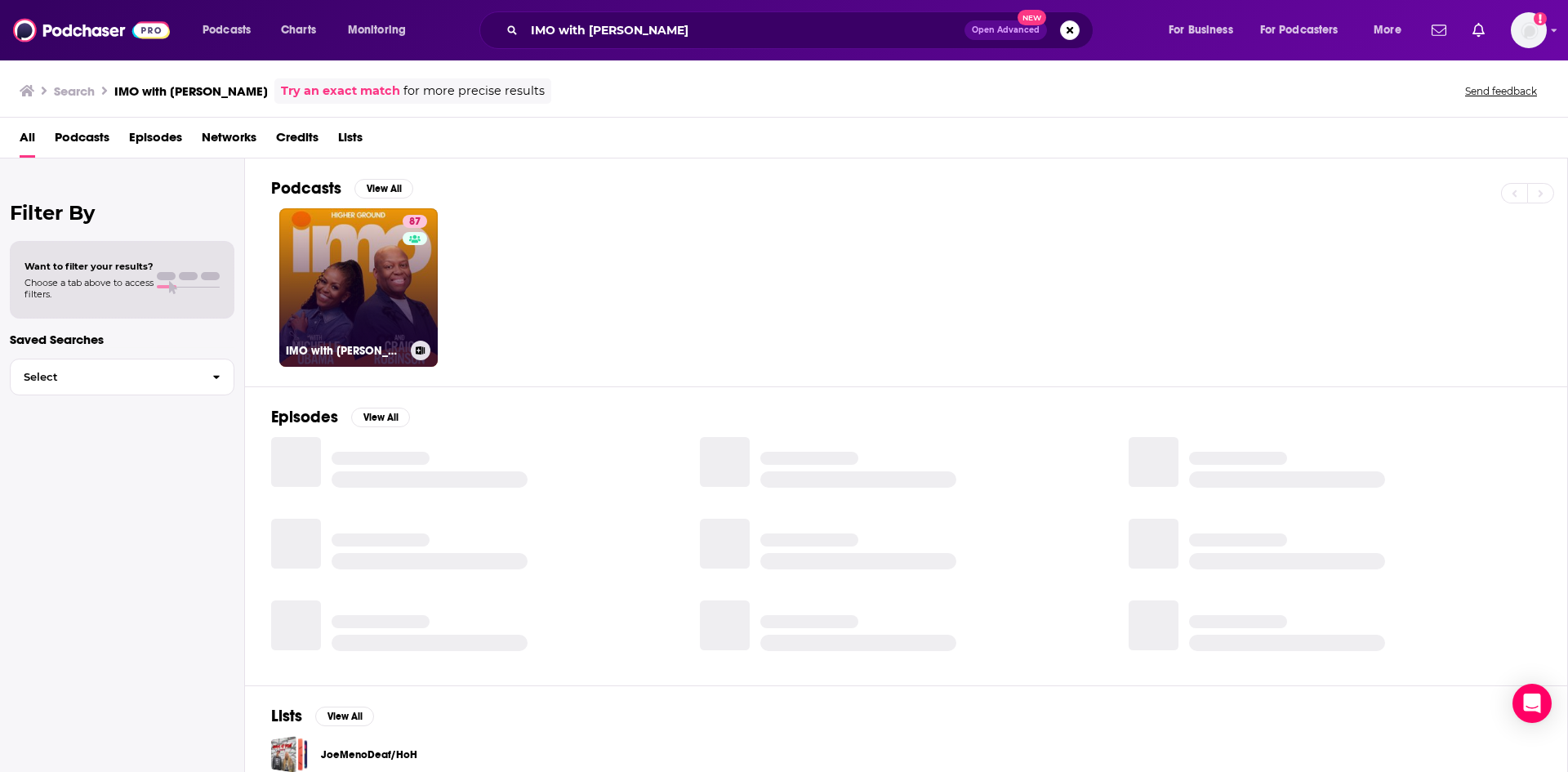
click at [365, 308] on link "87 IMO with Michelle Obama and Craig Robinson" at bounding box center [358, 288] width 159 height 159
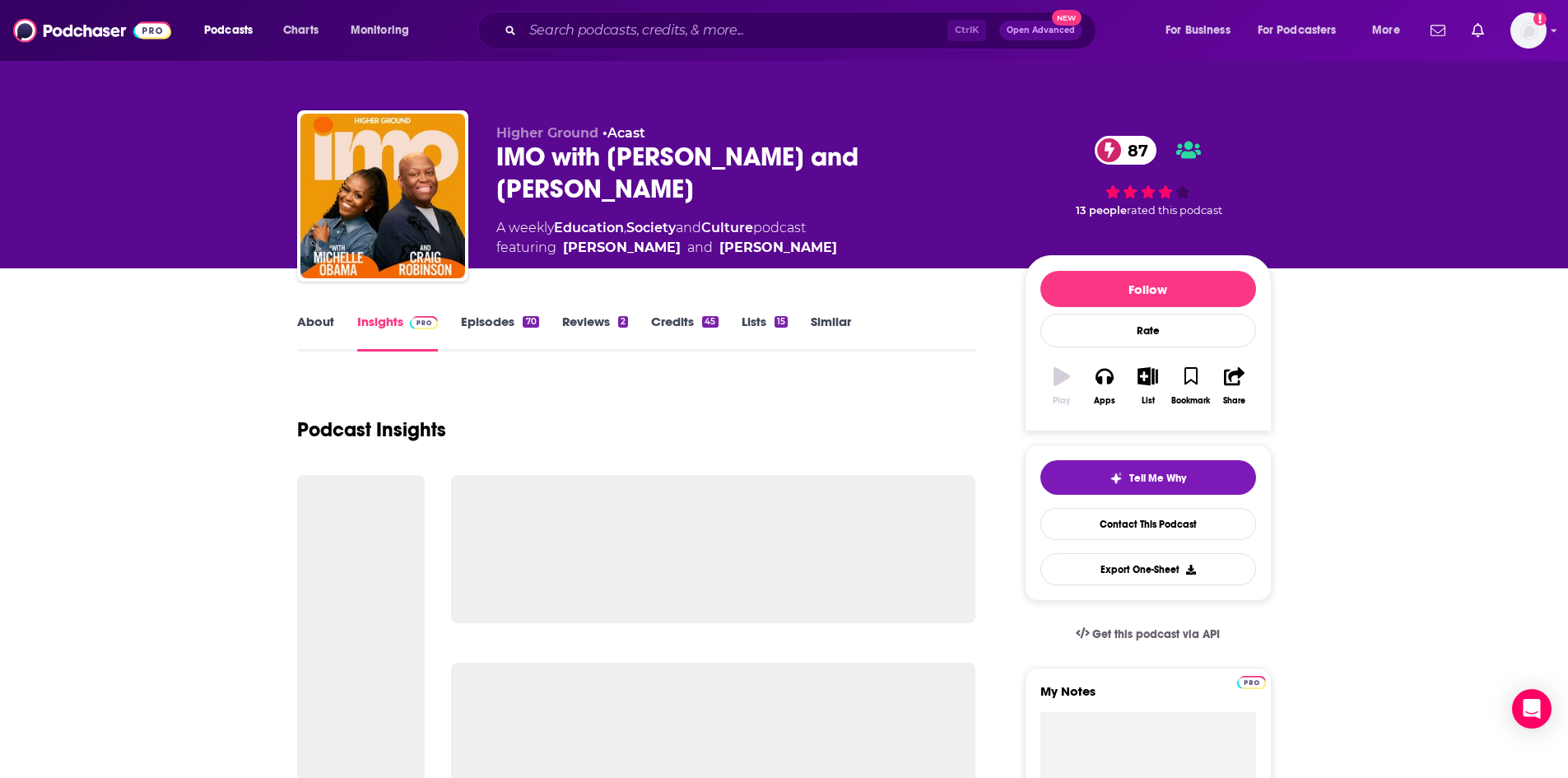
click at [813, 327] on link "Similar" at bounding box center [831, 332] width 40 height 38
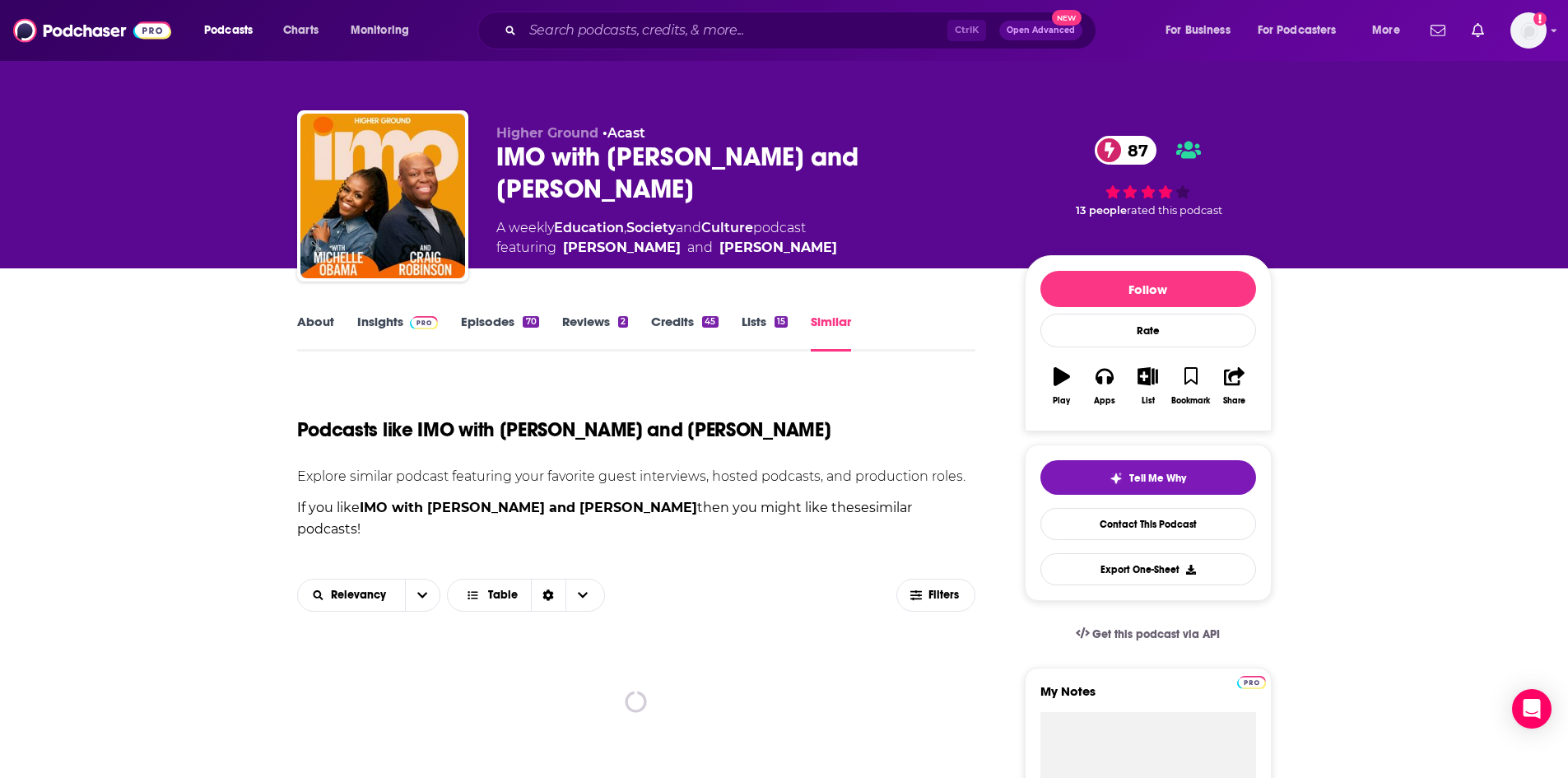
scroll to position [220, 0]
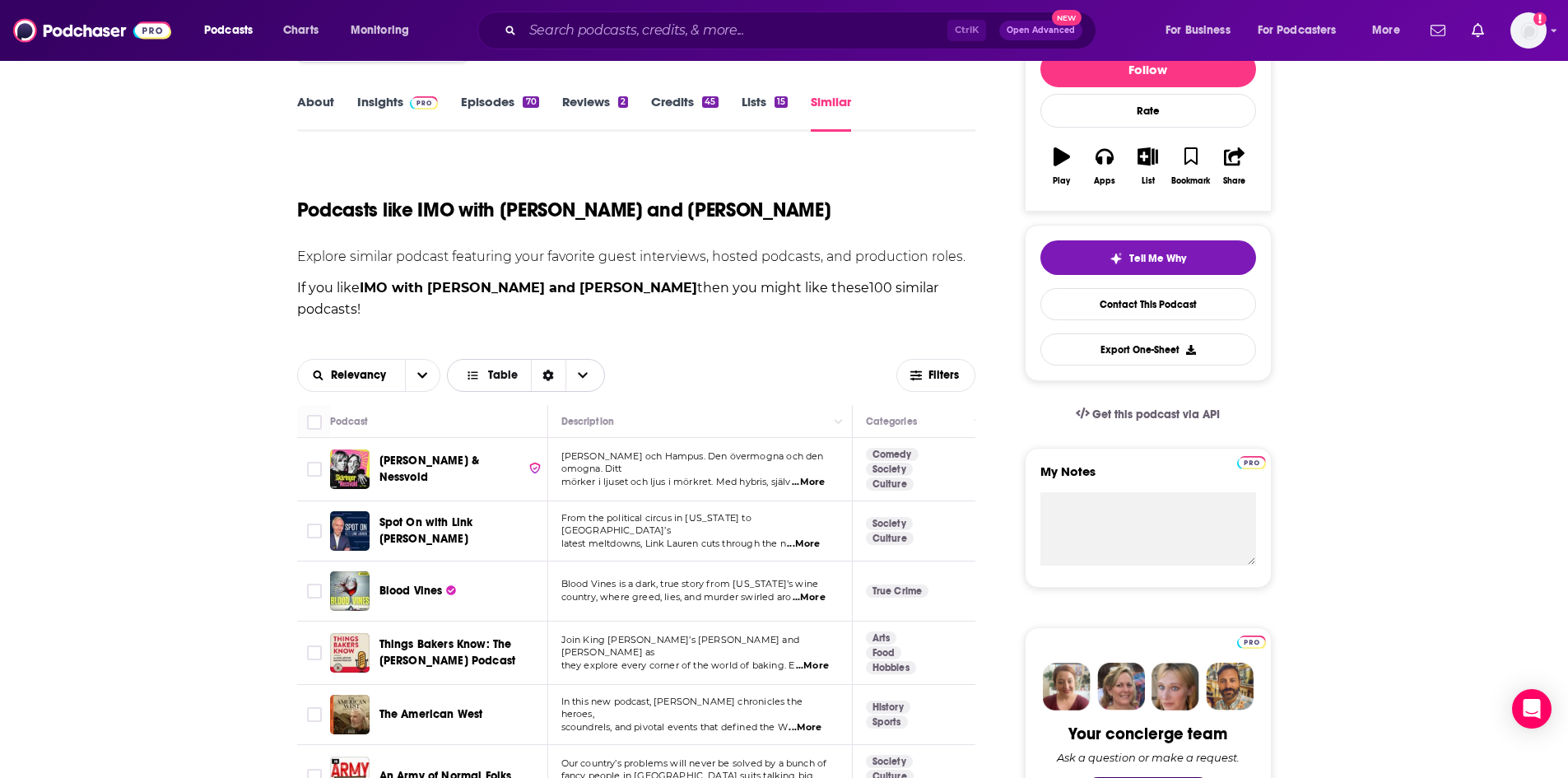
click at [510, 373] on span "Table" at bounding box center [502, 375] width 30 height 12
click at [500, 432] on span "Gallery" at bounding box center [536, 433] width 111 height 9
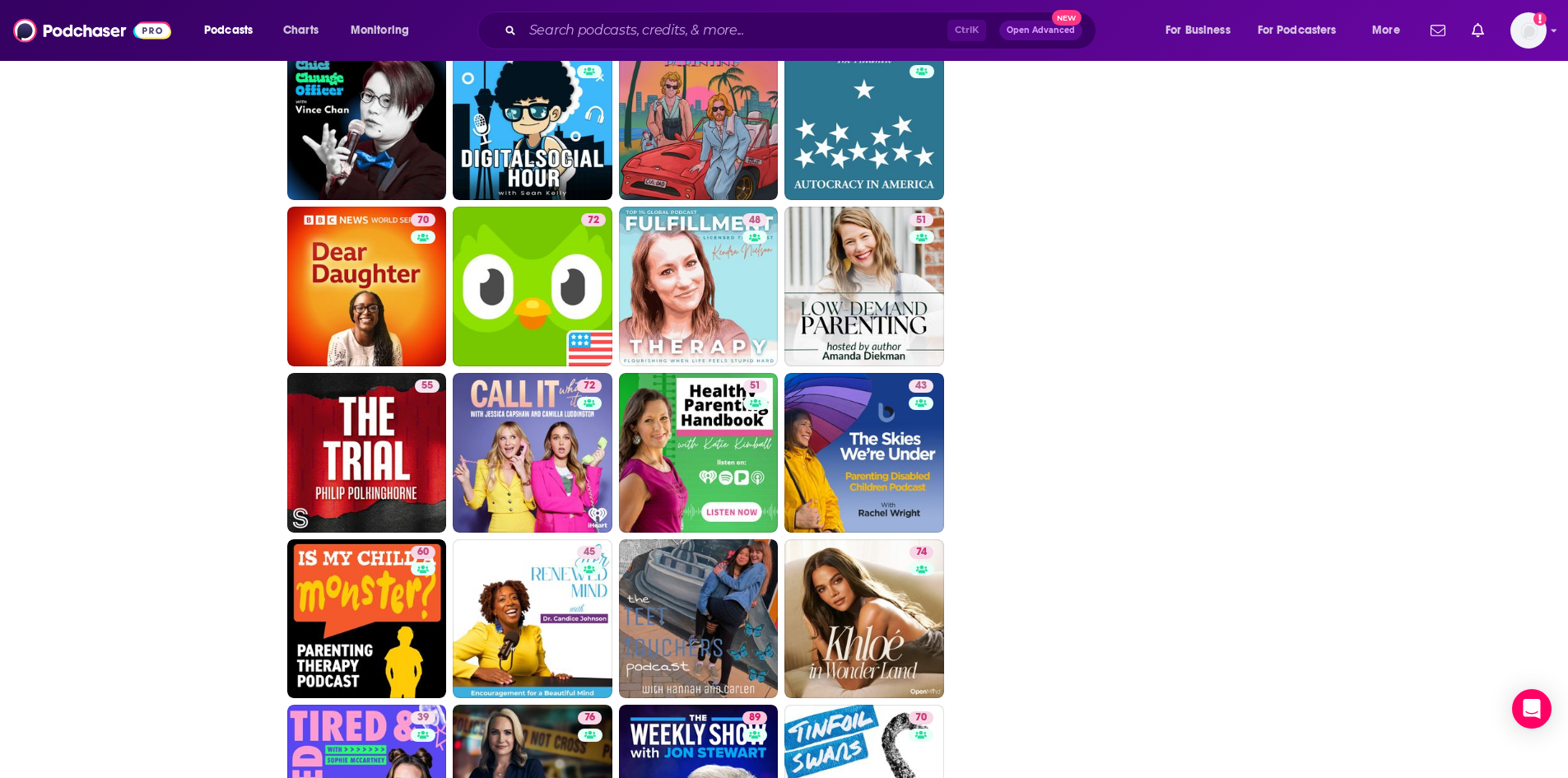
scroll to position [3810, 0]
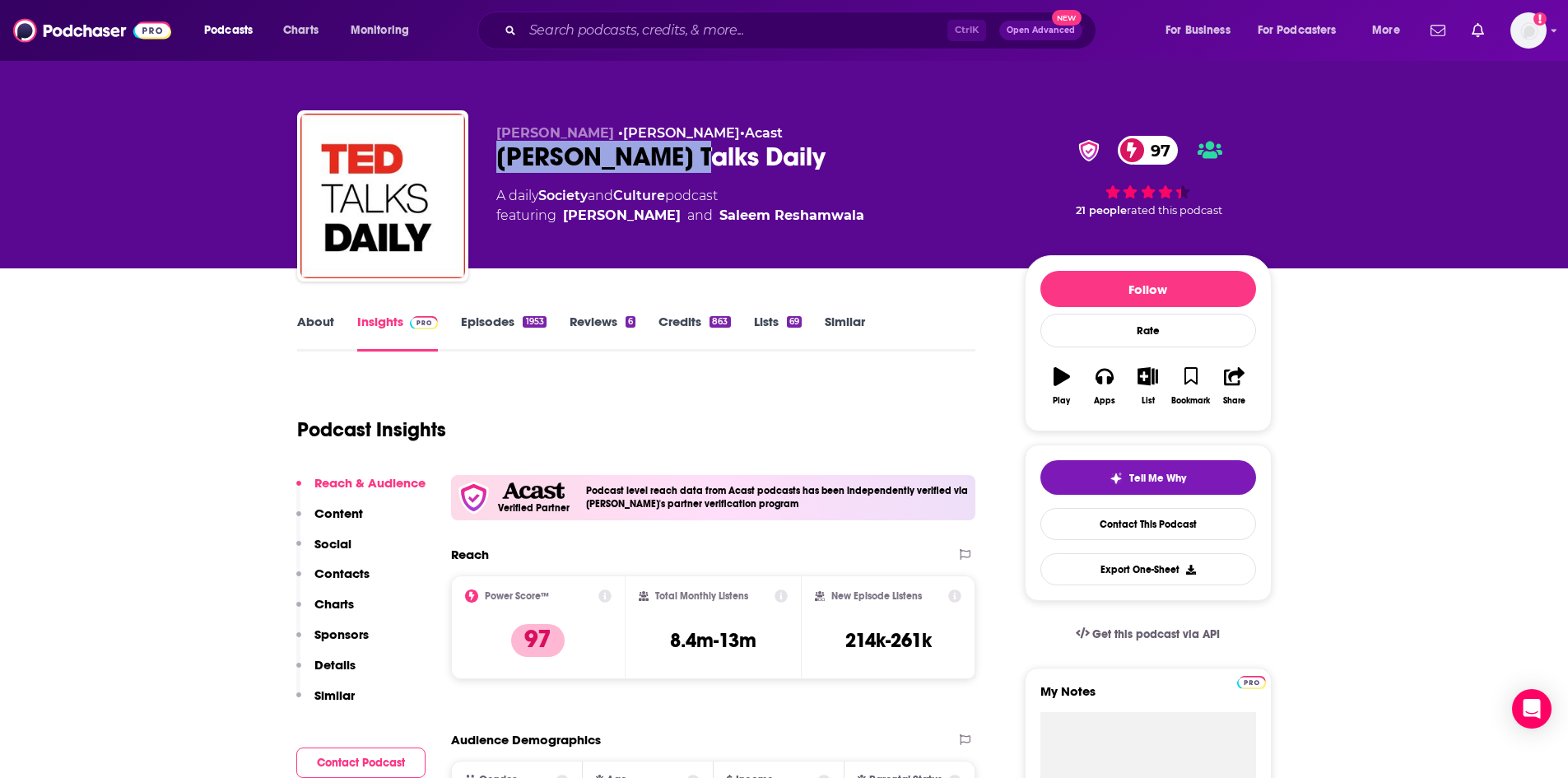
drag, startPoint x: 494, startPoint y: 148, endPoint x: 676, endPoint y: 150, distance: 182.0
click at [676, 150] on div "TED • TED • Acast TED Talks Daily 97 A daily Society and Culture podcast featur…" at bounding box center [784, 199] width 974 height 178
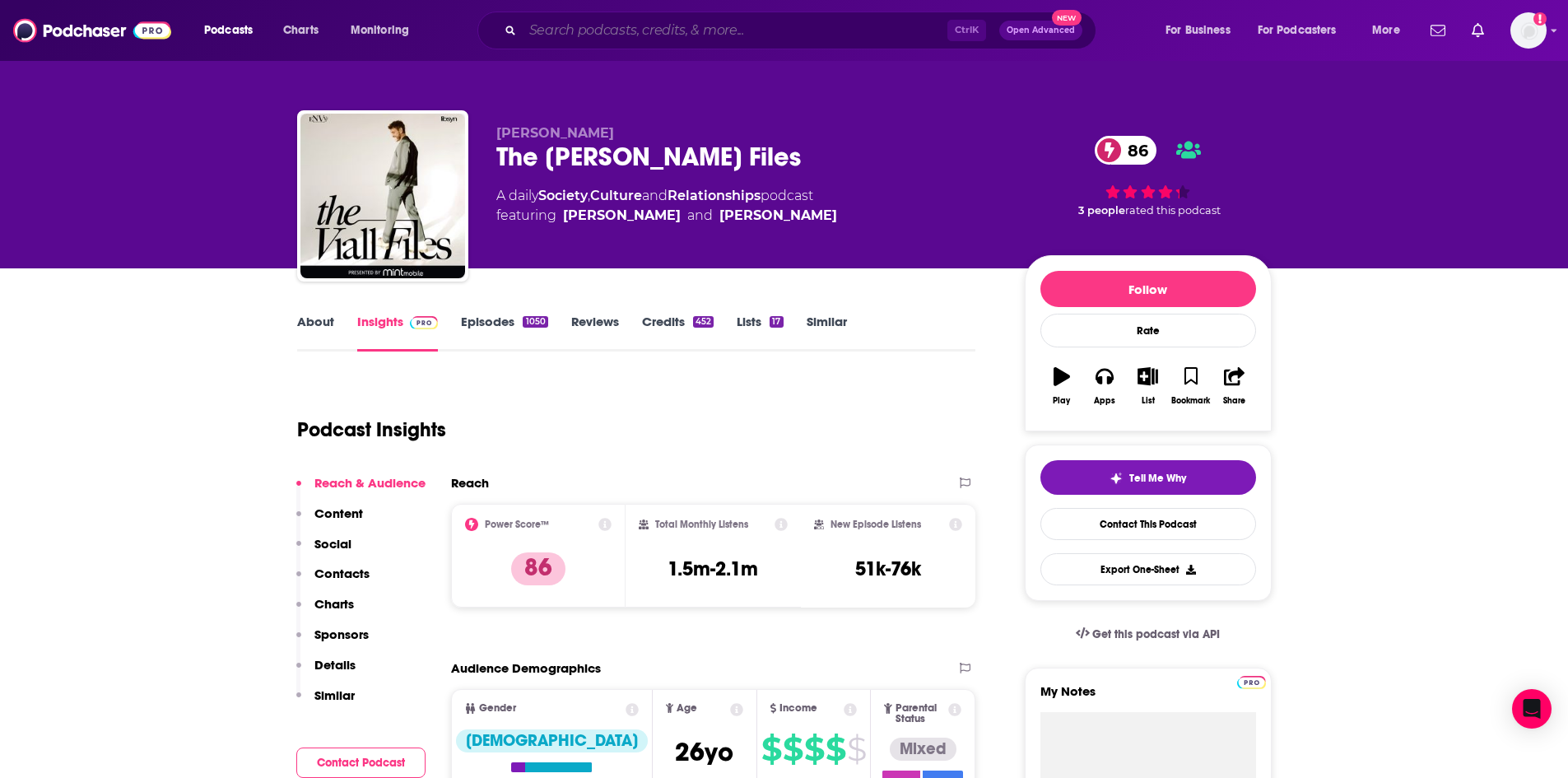
click at [806, 31] on input "Search podcasts, credits, & more..." at bounding box center [735, 30] width 425 height 26
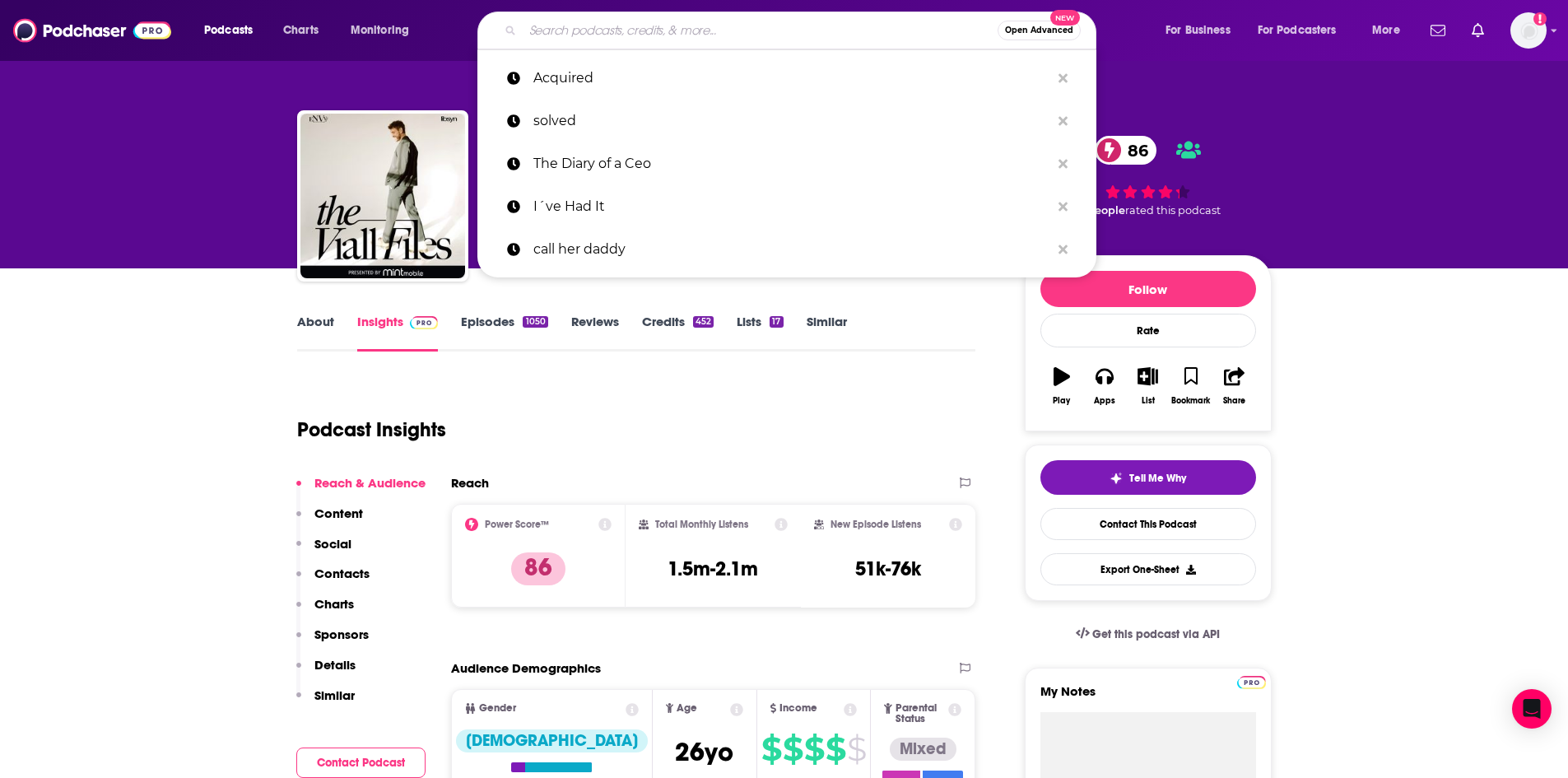
paste input "Alive with [PERSON_NAME]"
type input "Alive with [PERSON_NAME]"
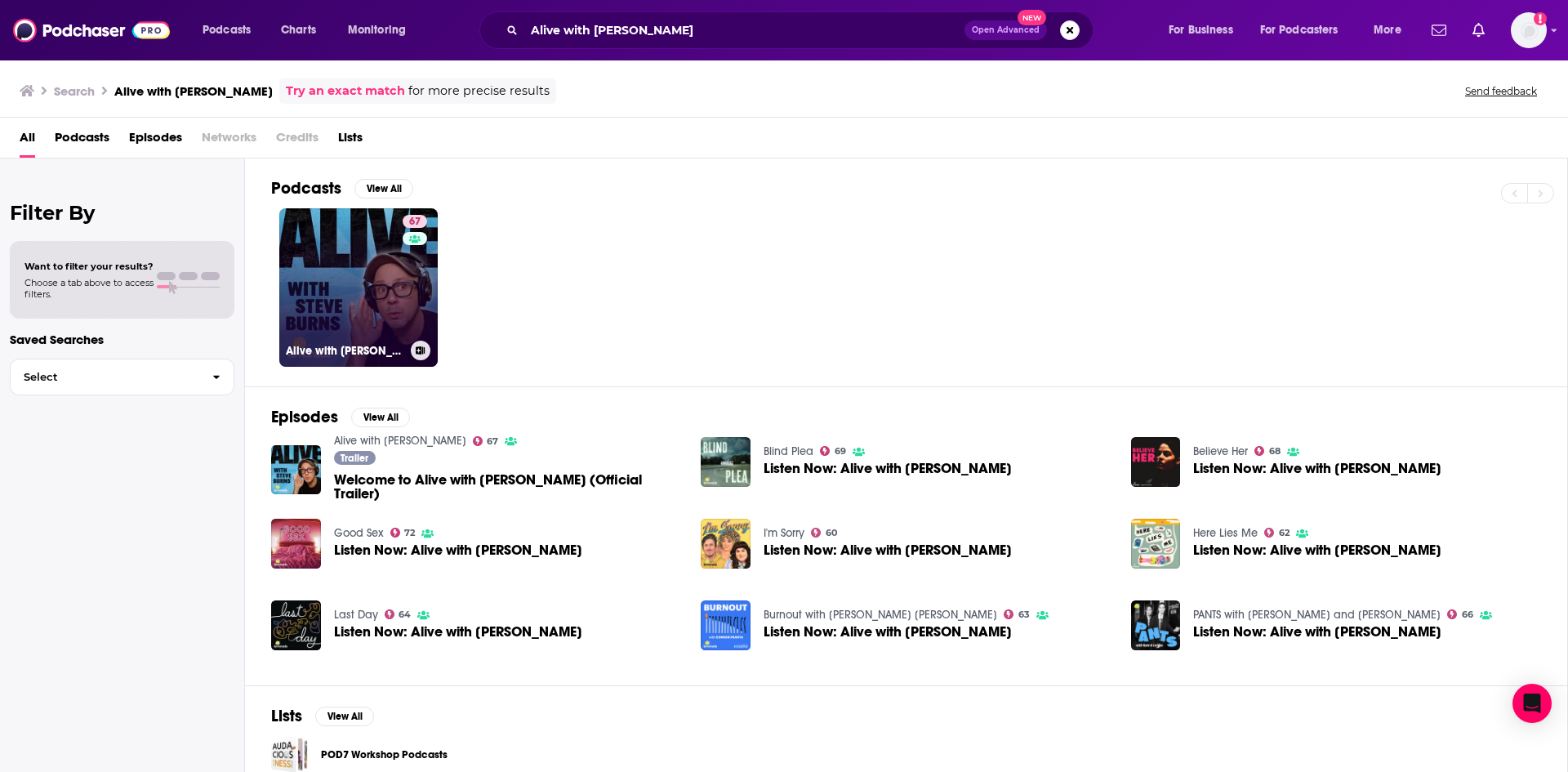
click at [361, 302] on link "67 Alive with Steve Burns" at bounding box center [358, 288] width 159 height 159
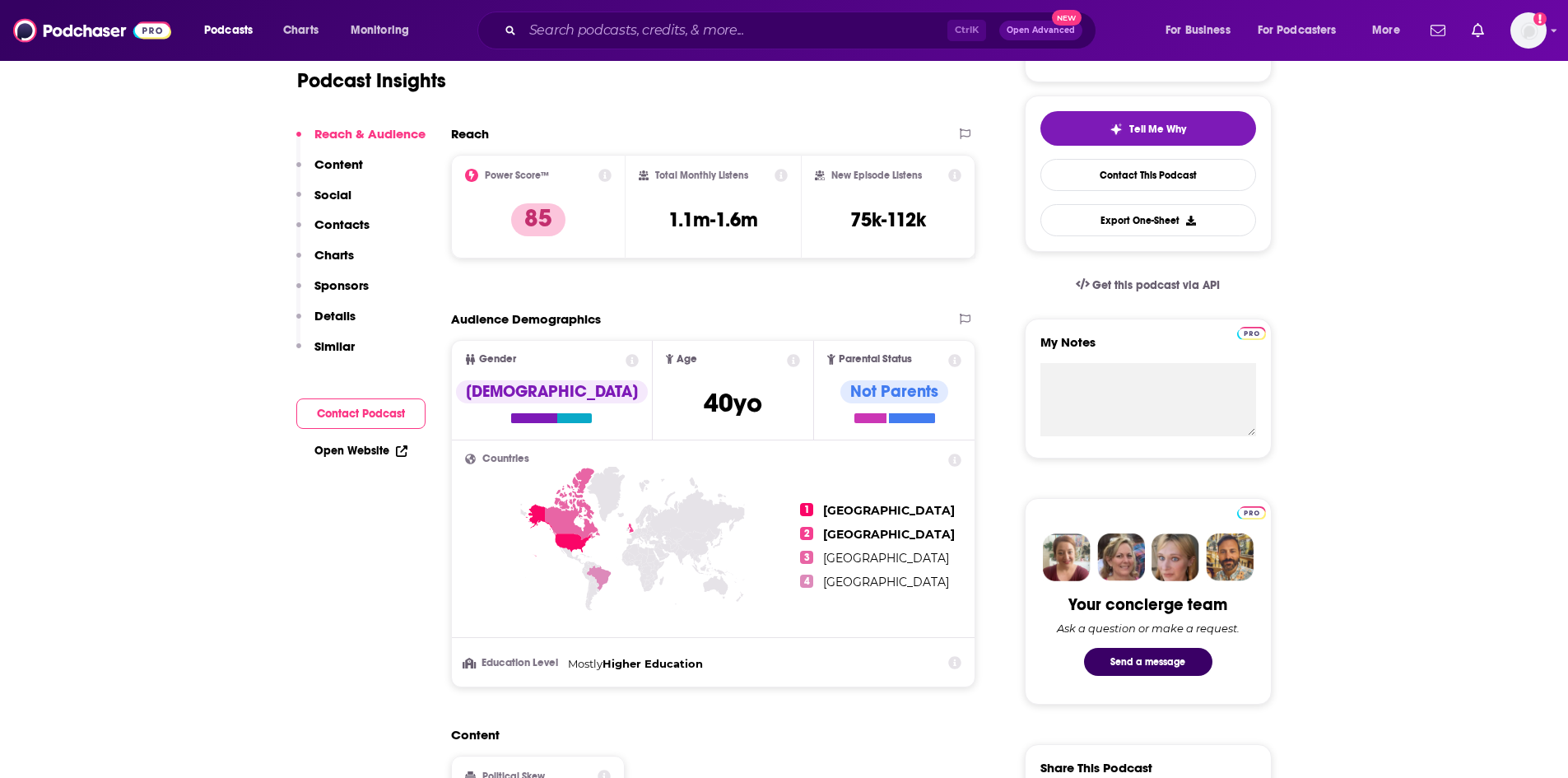
scroll to position [494, 0]
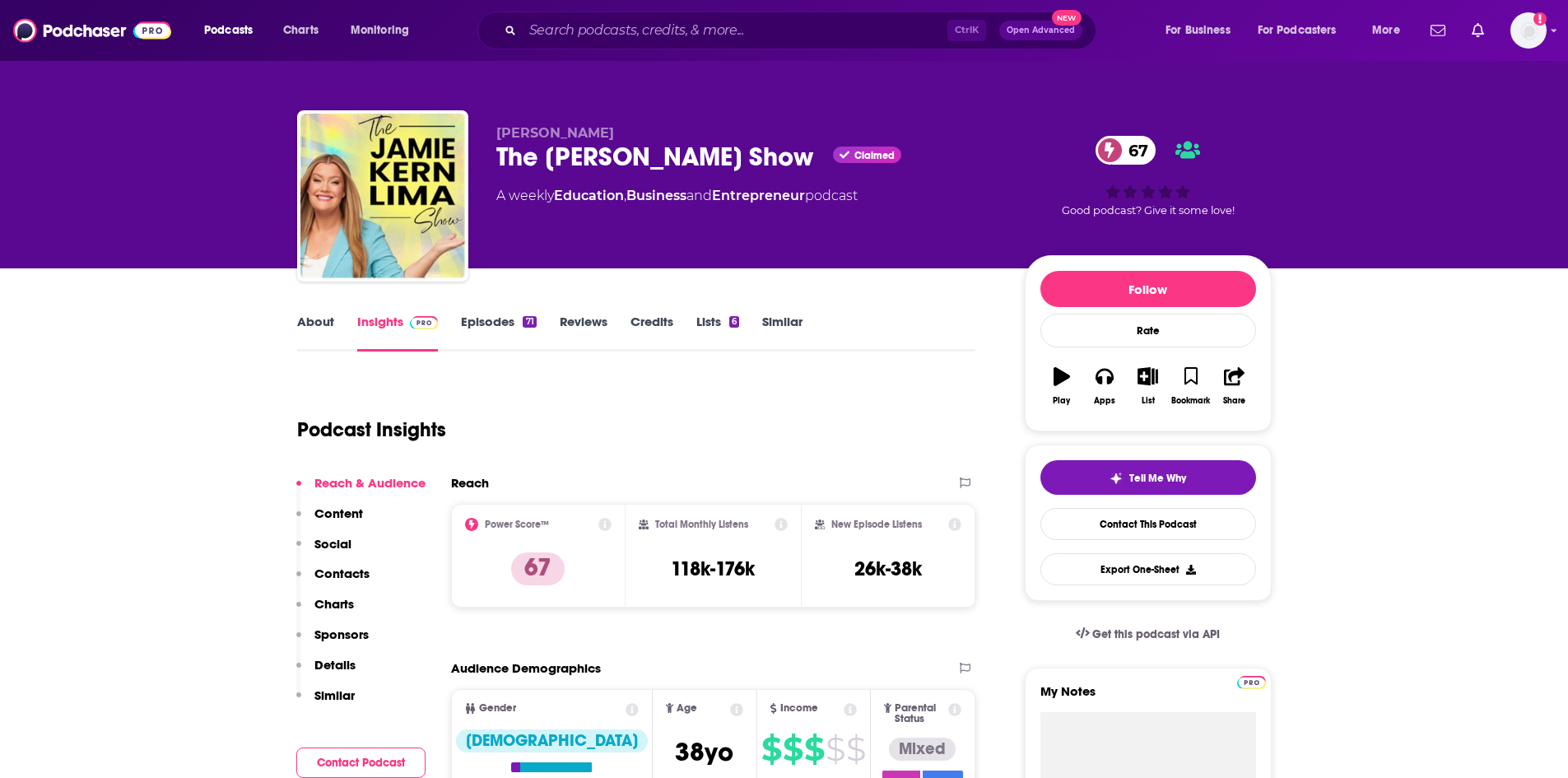
click at [464, 325] on link "Episodes 71" at bounding box center [498, 332] width 75 height 38
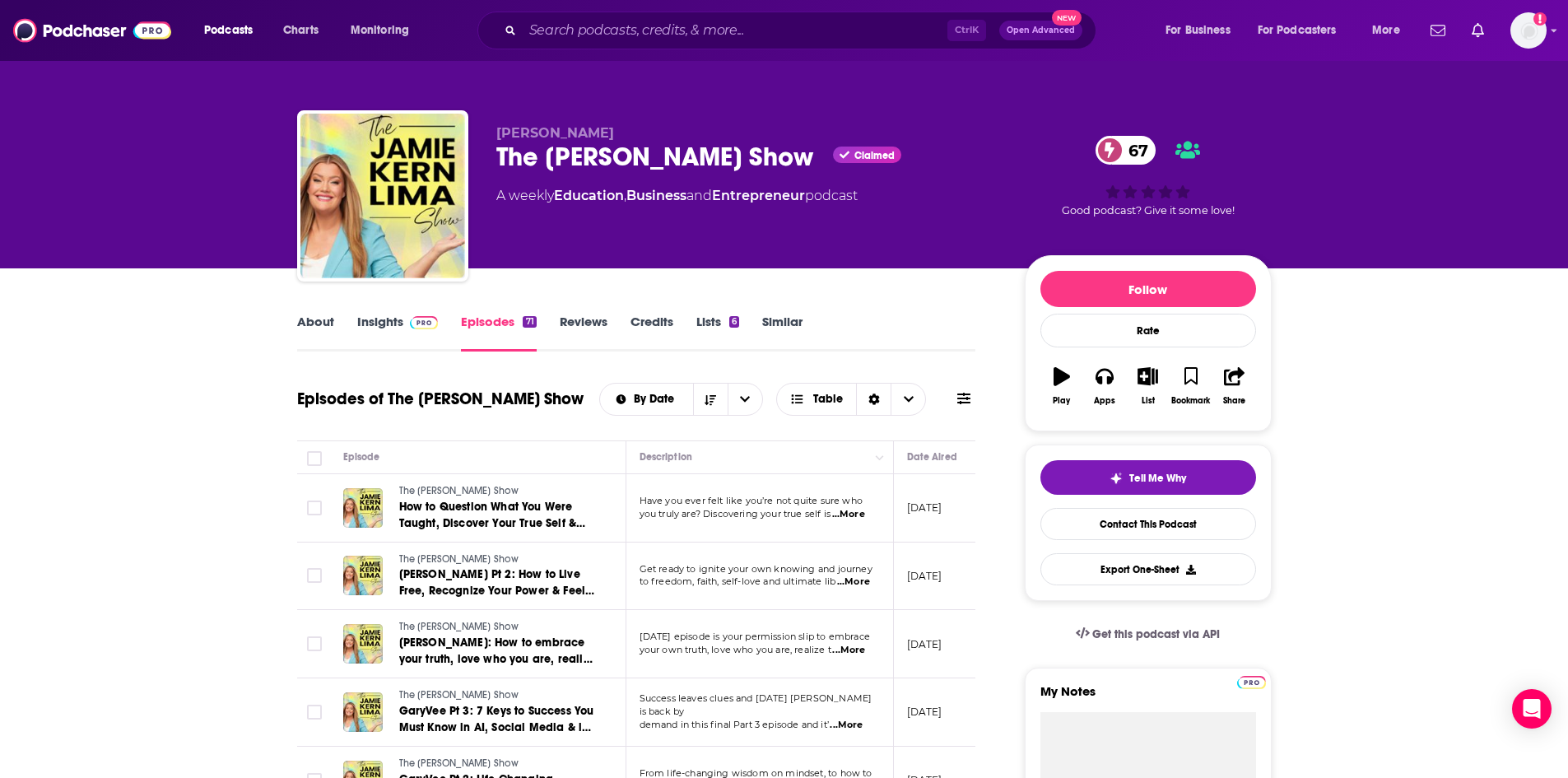
click at [331, 322] on link "About" at bounding box center [315, 332] width 37 height 38
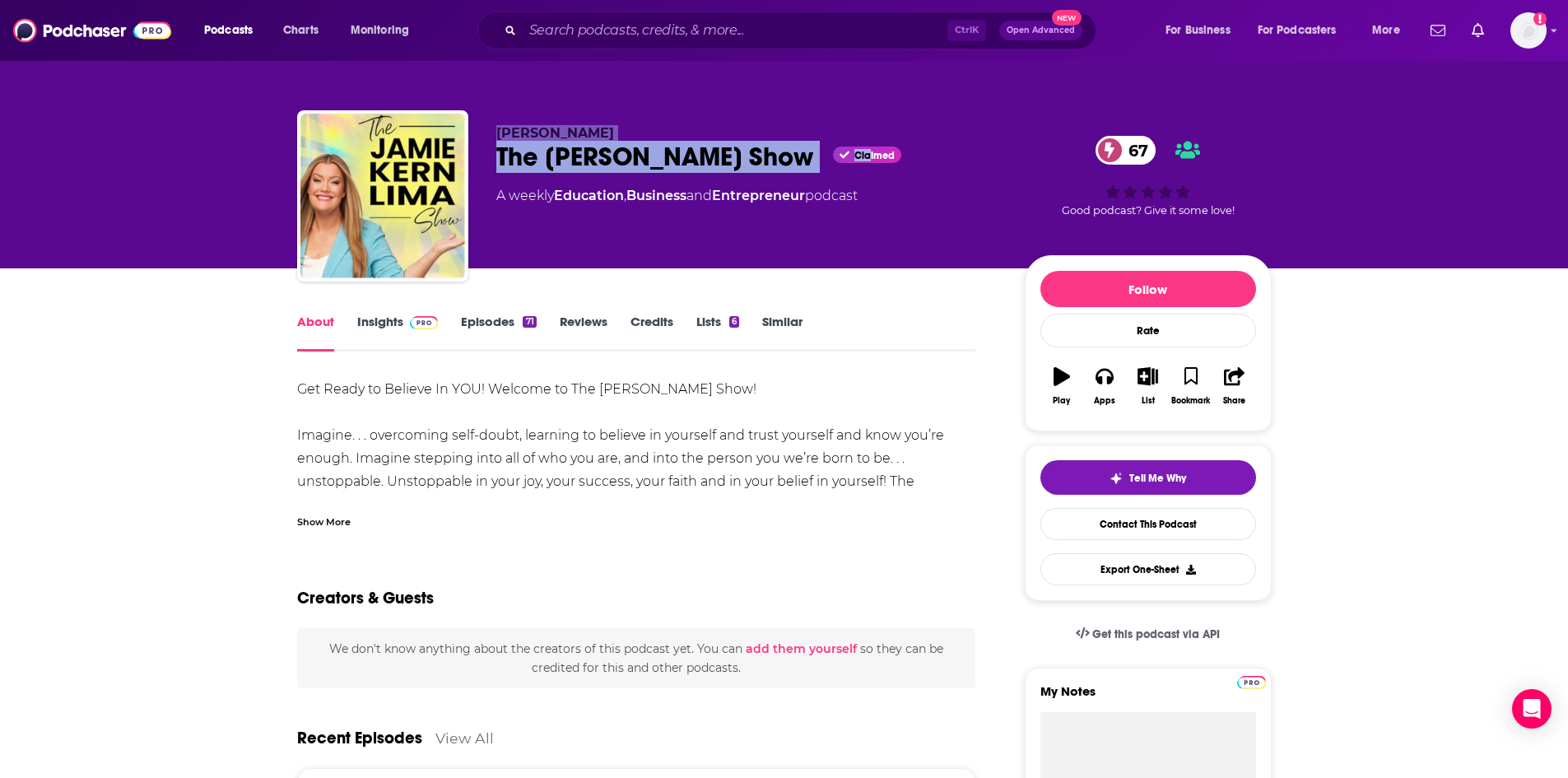
drag, startPoint x: 549, startPoint y: 140, endPoint x: 871, endPoint y: 163, distance: 322.8
click at [871, 163] on div "[PERSON_NAME] The [PERSON_NAME] Show Claimed 67 A weekly Education , Business a…" at bounding box center [747, 190] width 502 height 132
click at [814, 160] on div "The [PERSON_NAME] Show Claimed 67" at bounding box center [747, 157] width 502 height 32
drag, startPoint x: 824, startPoint y: 155, endPoint x: 495, endPoint y: 145, distance: 329.2
click at [495, 145] on div "[PERSON_NAME] The [PERSON_NAME] Show Claimed 67 A weekly Education , Business a…" at bounding box center [784, 199] width 974 height 178
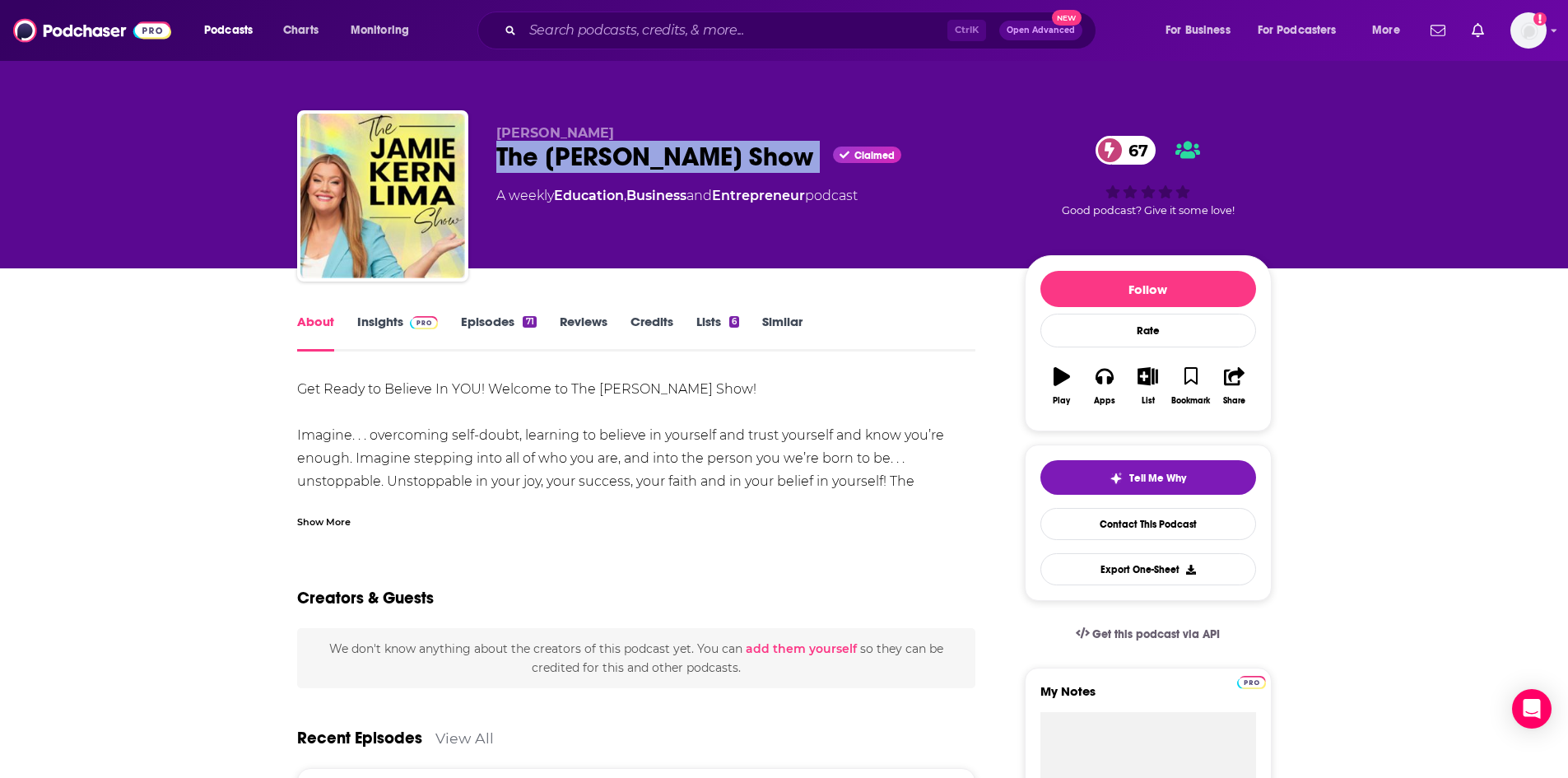
copy div "The [PERSON_NAME] Show"
click at [783, 323] on link "Similar" at bounding box center [782, 332] width 40 height 38
